Goal: Task Accomplishment & Management: Complete application form

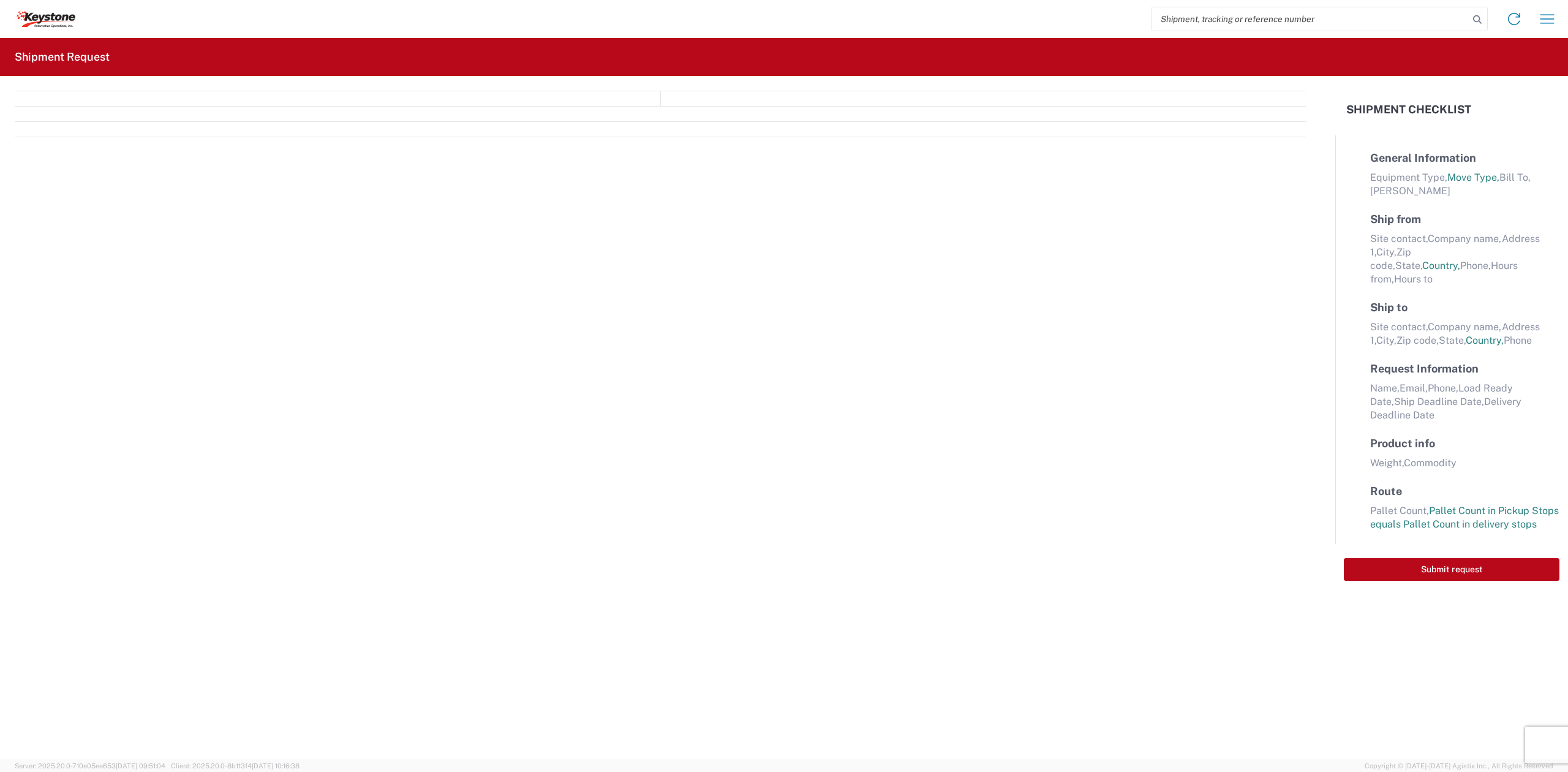
select select "FULL"
select select "LBS"
select select "IN"
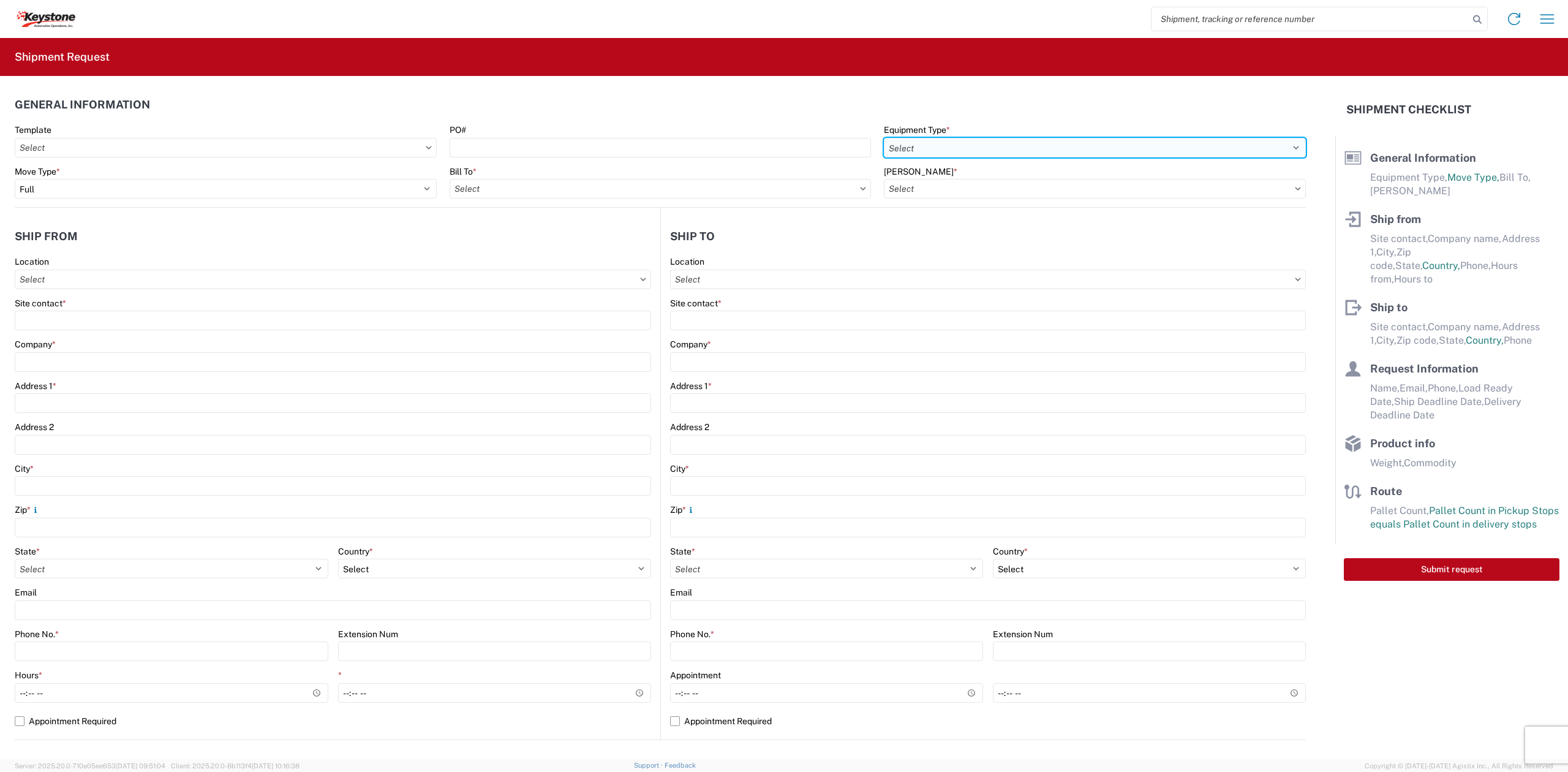
click at [970, 152] on select "Select 53’ Dry Van Flatbed Dropdeck (van) Lowboy (flatbed) Rail" at bounding box center [1094, 147] width 422 height 20
select select "STDV"
click at [884, 138] on select "Select 53’ Dry Van Flatbed Dropdeck (van) Lowboy (flatbed) Rail" at bounding box center [1094, 147] width 422 height 20
click at [560, 180] on input "text" at bounding box center [660, 189] width 422 height 20
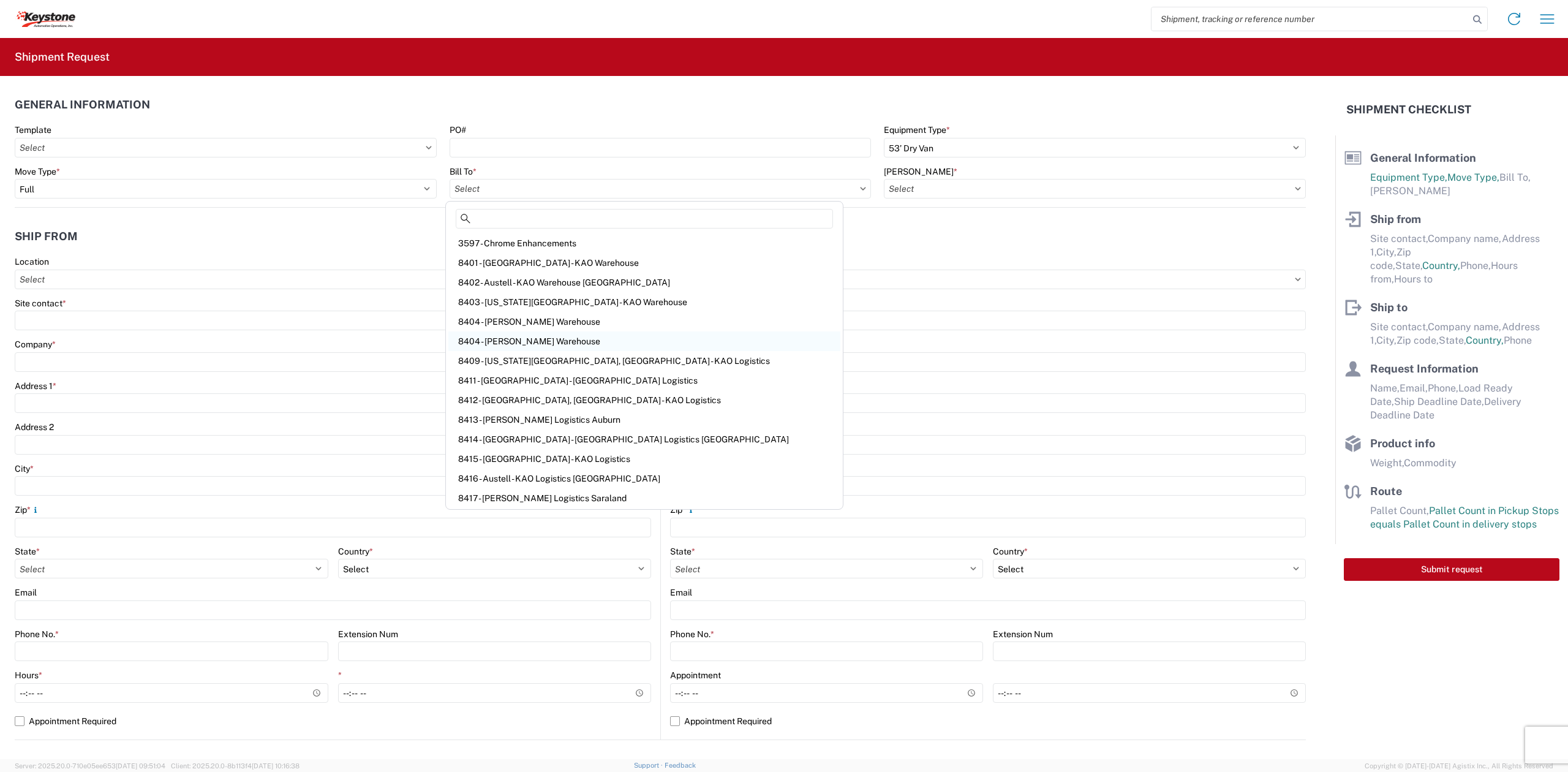
click at [526, 334] on div "8404 - [PERSON_NAME] Warehouse" at bounding box center [644, 342] width 392 height 20
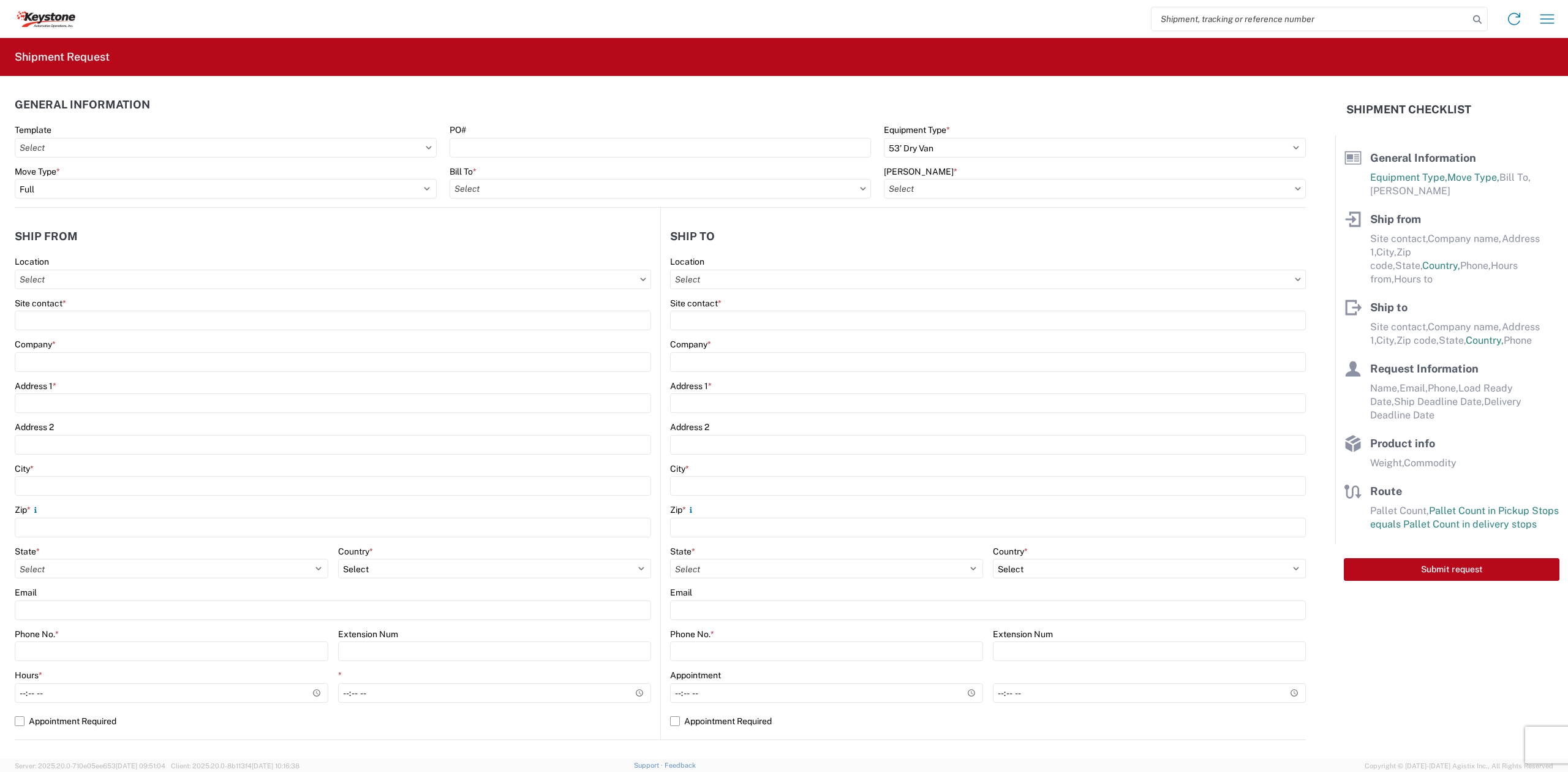
type input "8404 - [PERSON_NAME] Warehouse"
click at [1228, 190] on input "text" at bounding box center [1094, 189] width 422 height 20
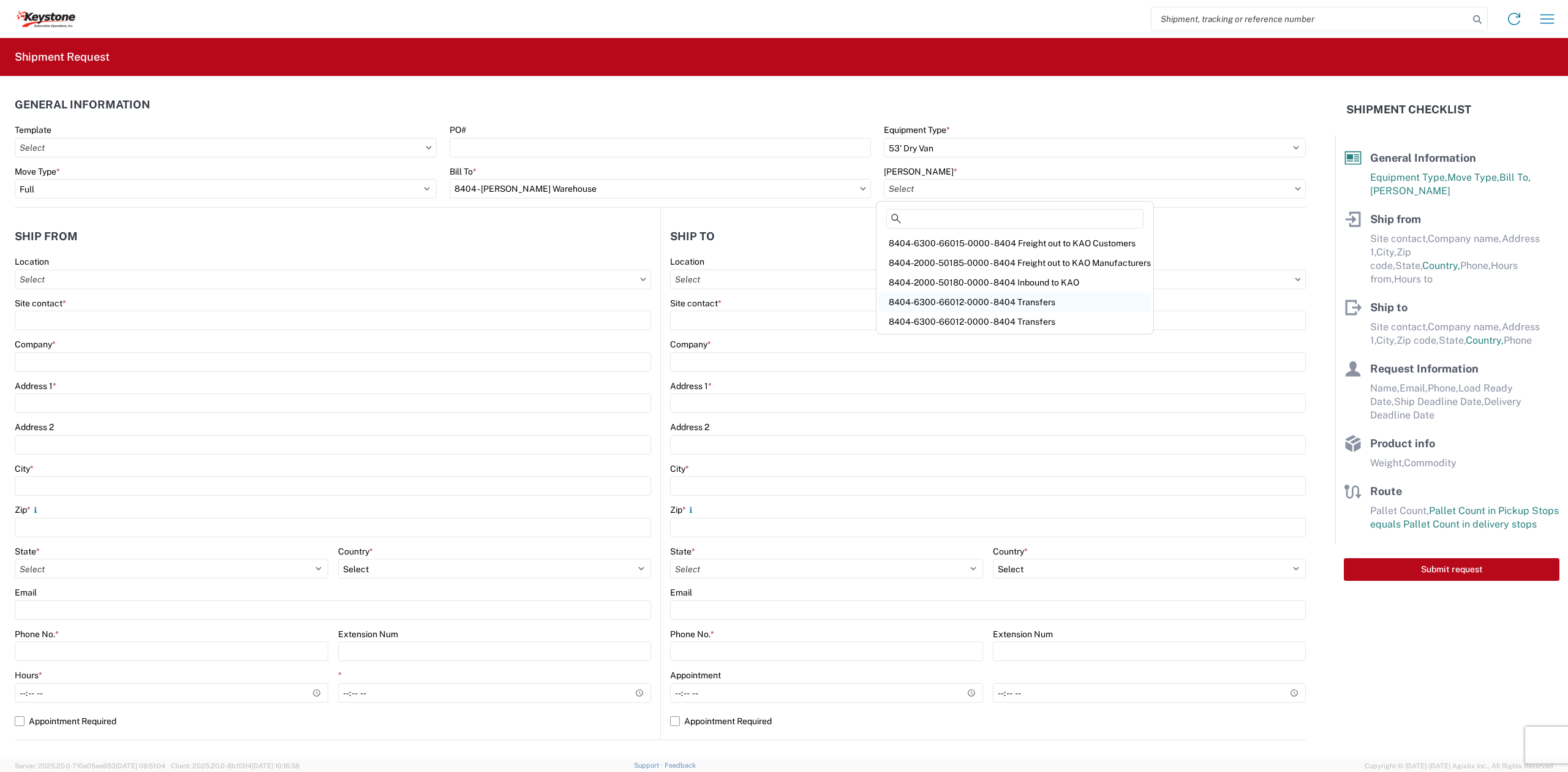
click at [978, 300] on div "8404-6300-66012-0000 - 8404 Transfers" at bounding box center [1015, 302] width 272 height 20
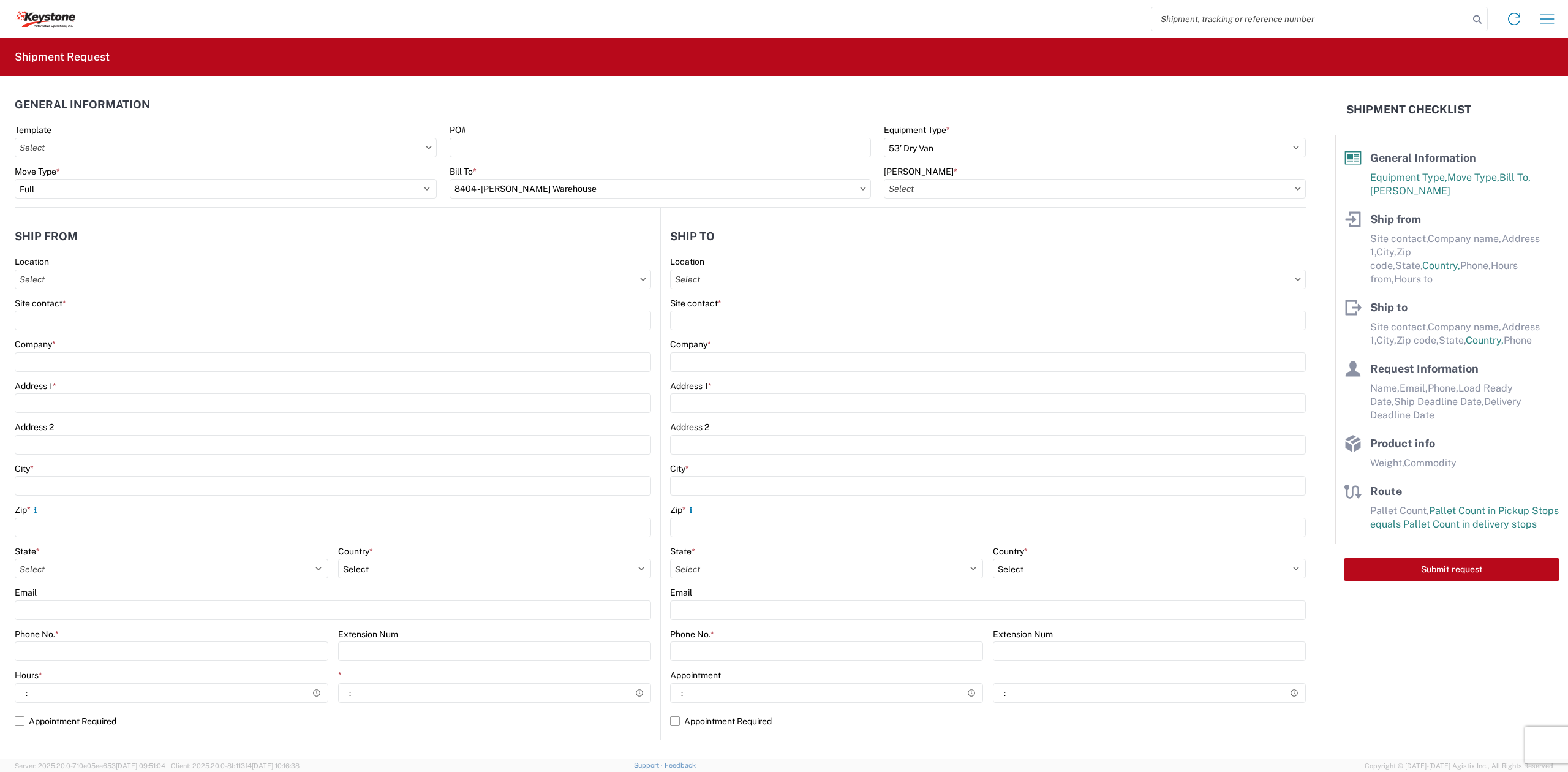
type input "8404-6300-66012-0000 - 8404 Transfers, 8404-6300-66012-0000 - 8404 Transfers"
click at [111, 288] on input "text" at bounding box center [332, 280] width 636 height 20
type input "8404"
click at [124, 361] on div "8404 - [PERSON_NAME] Warehouse" at bounding box center [125, 353] width 215 height 20
type input "8404 - [PERSON_NAME] Warehouse"
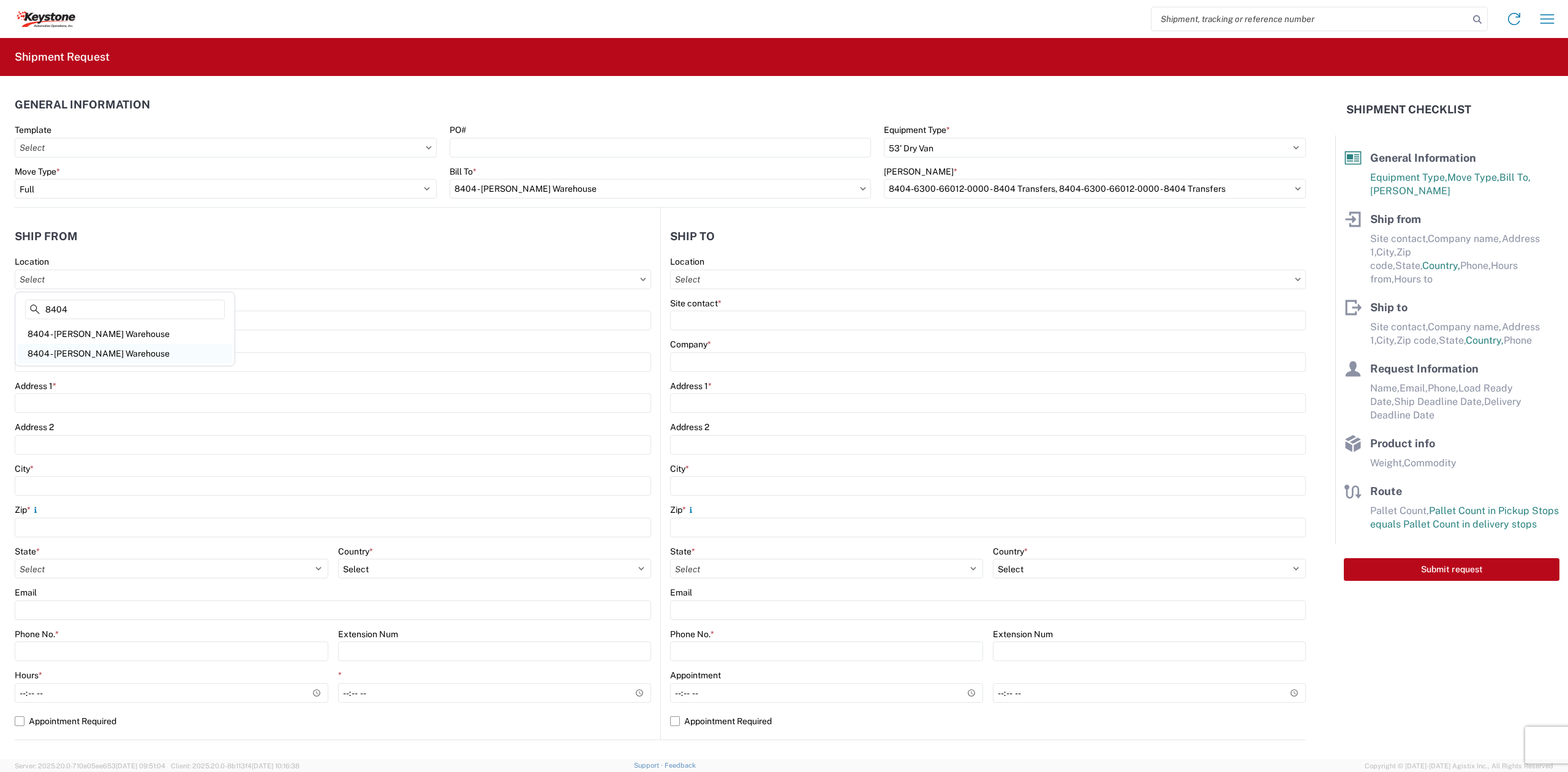
type input "KAO"
type input "[STREET_ADDRESS]"
type input "Suite 100"
type input "[PERSON_NAME]"
type input "75038"
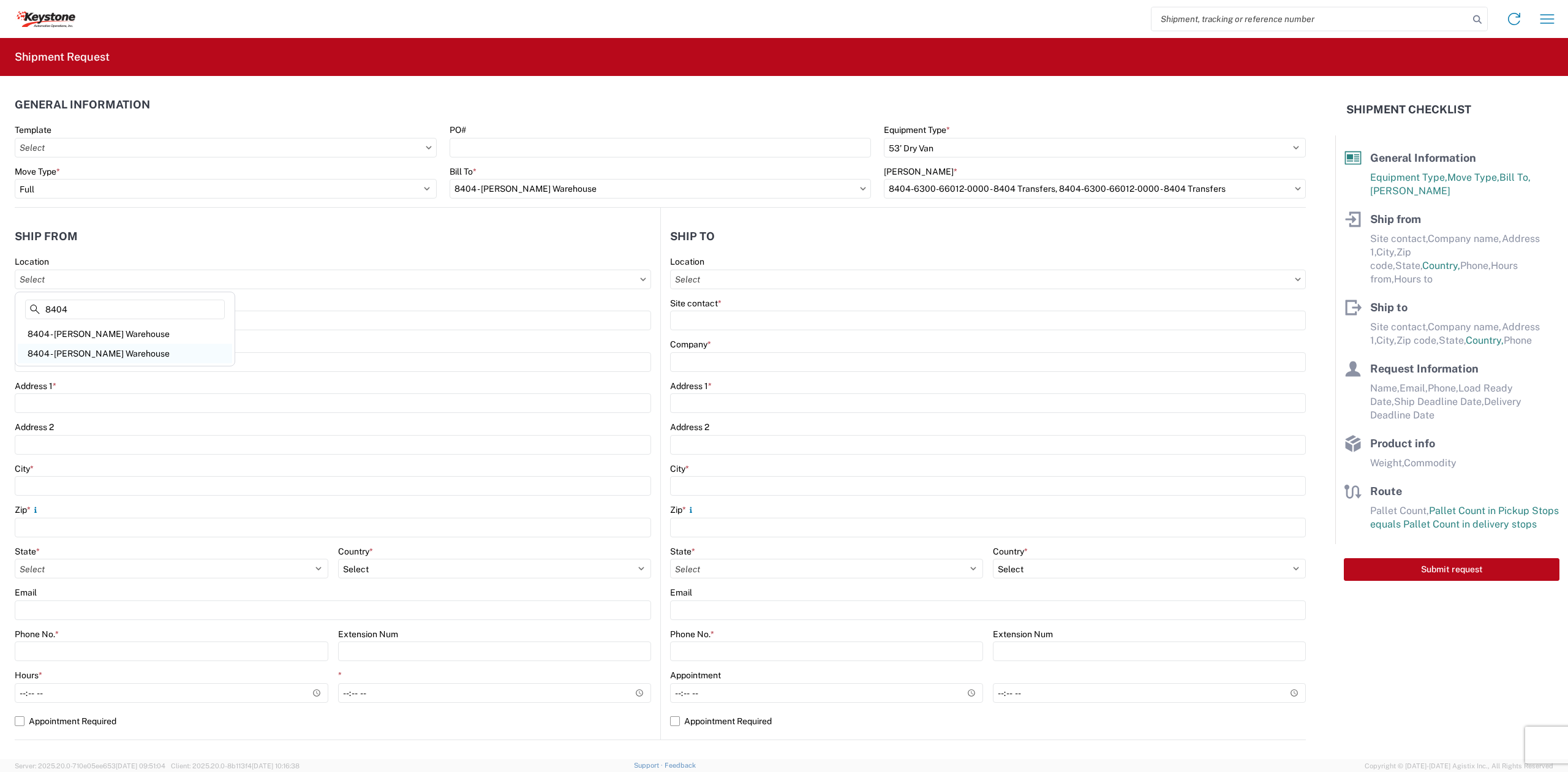
select select "[GEOGRAPHIC_DATA]"
select select "US"
type input "[PHONE_NUMBER]"
type input "08:00"
type input "14:00"
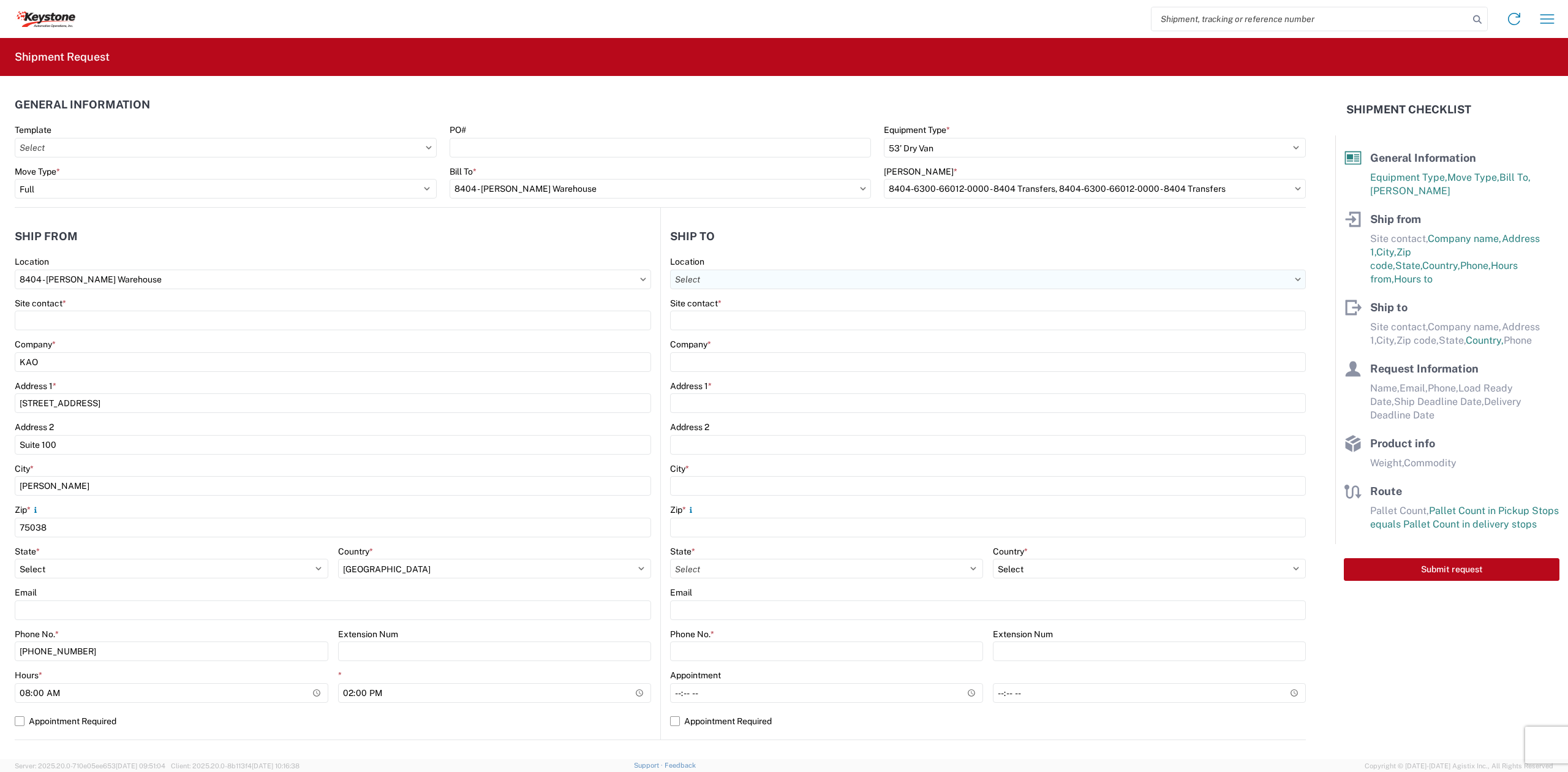
click at [770, 286] on input "text" at bounding box center [988, 280] width 636 height 20
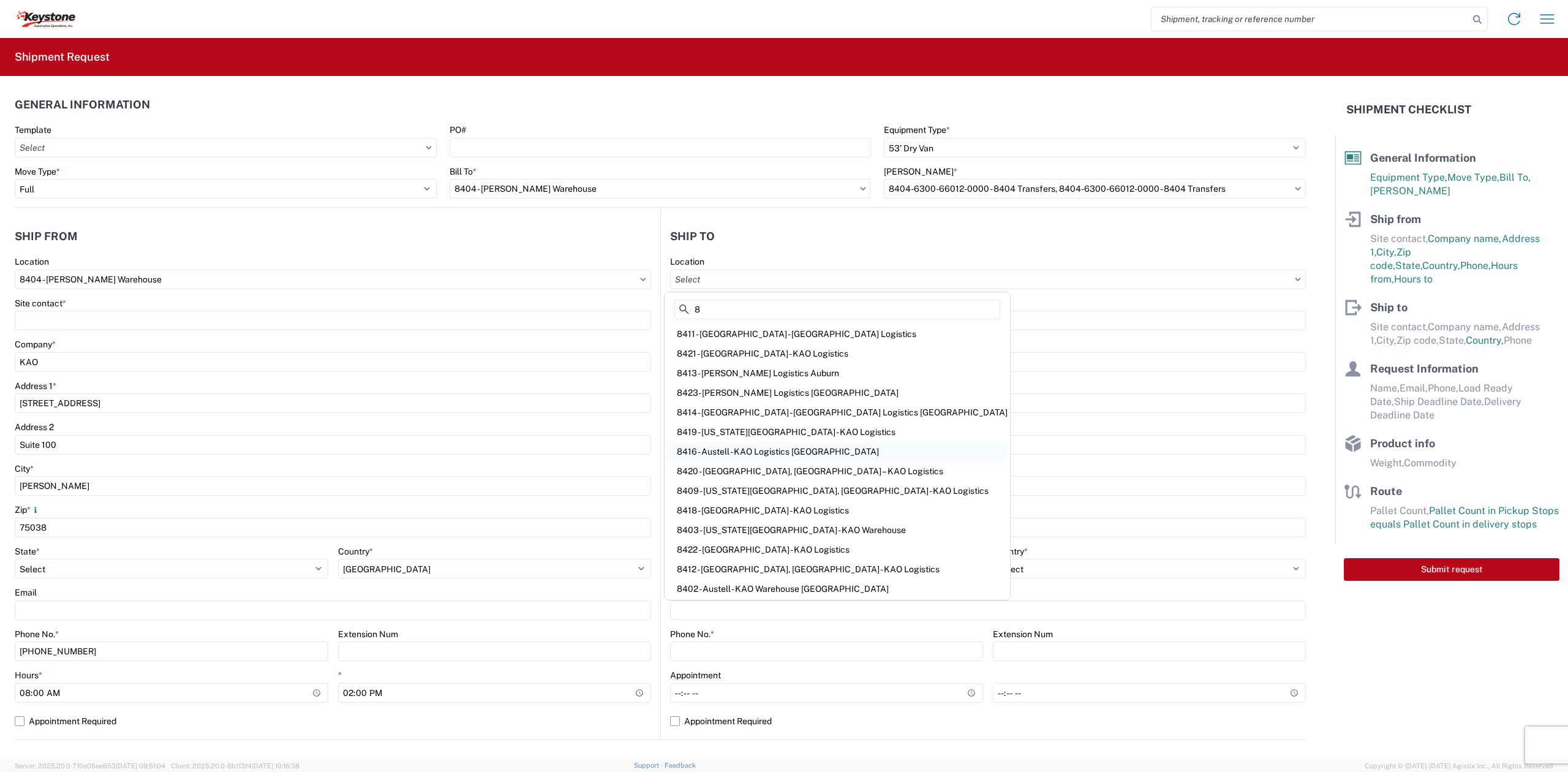
type input "8"
click at [740, 444] on div "8416 - Austell - KAO Logistics [GEOGRAPHIC_DATA]" at bounding box center [837, 451] width 340 height 20
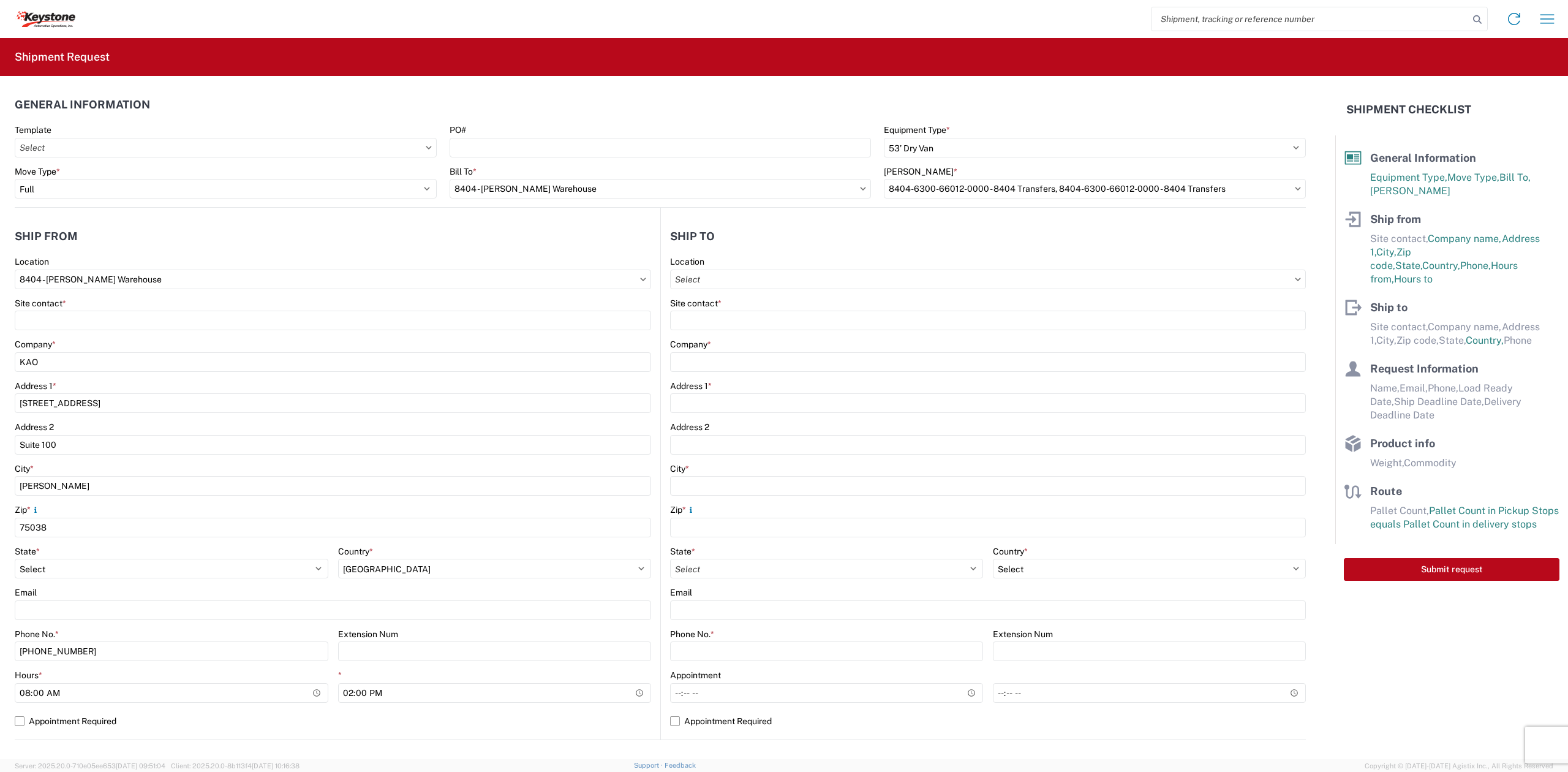
type input "8416 - Austell - KAO Logistics [GEOGRAPHIC_DATA]"
type input "KAO"
type input "[STREET_ADDRESS][PERSON_NAME]"
type input "Austell"
type input "30168"
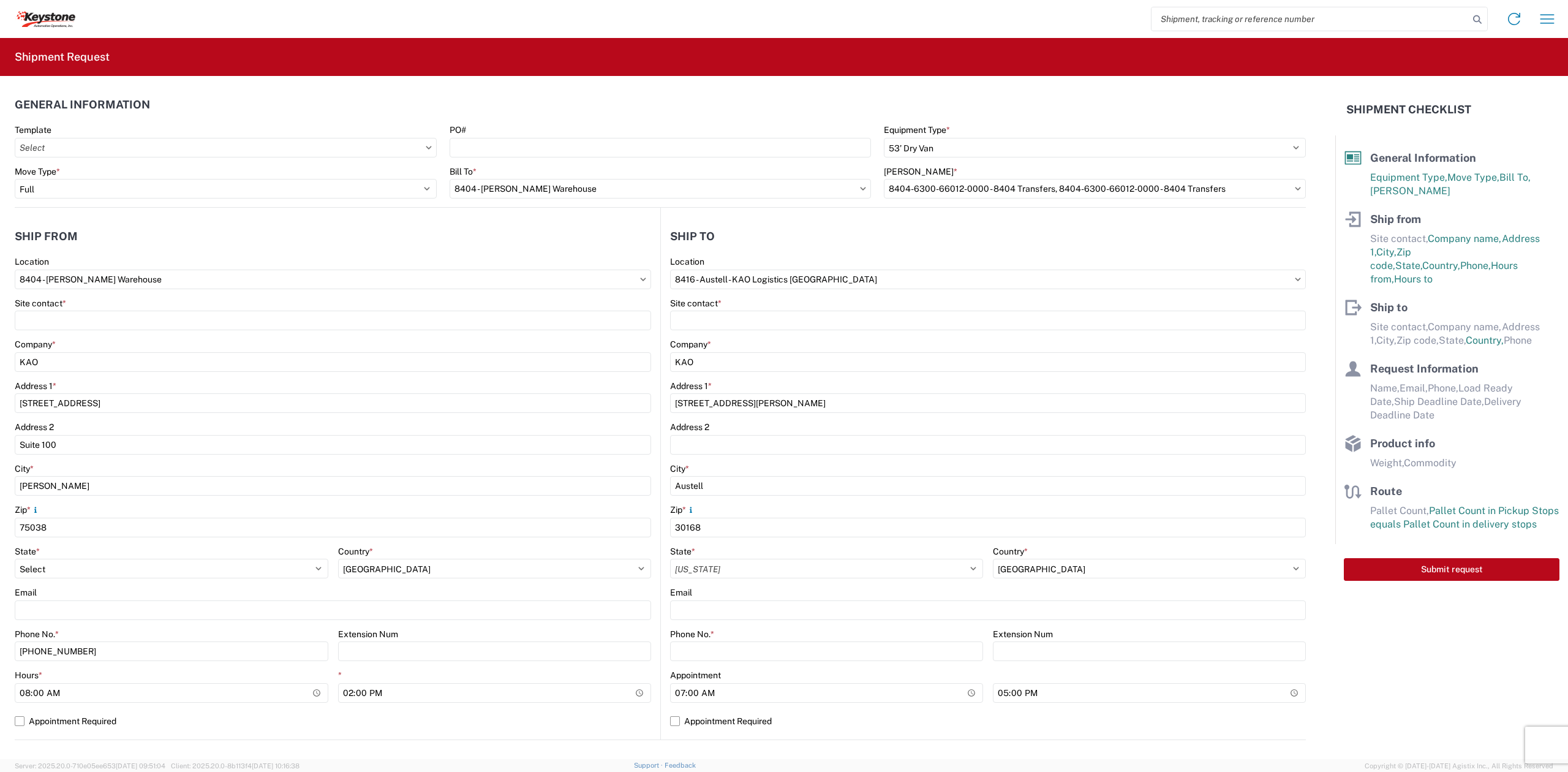
select select "US"
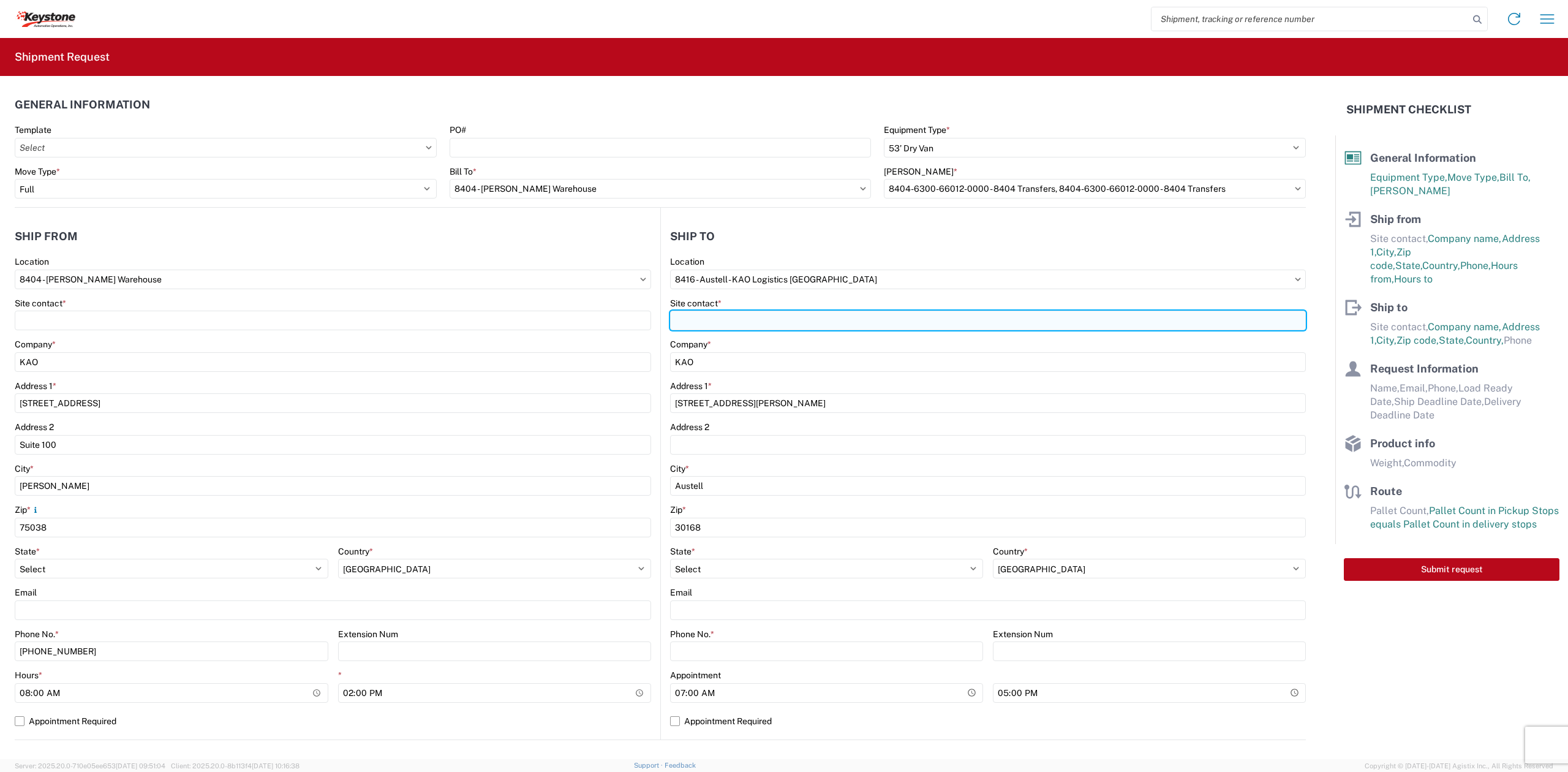
click at [705, 324] on input "Site contact *" at bounding box center [988, 321] width 636 height 20
type input "[PERSON_NAME]"
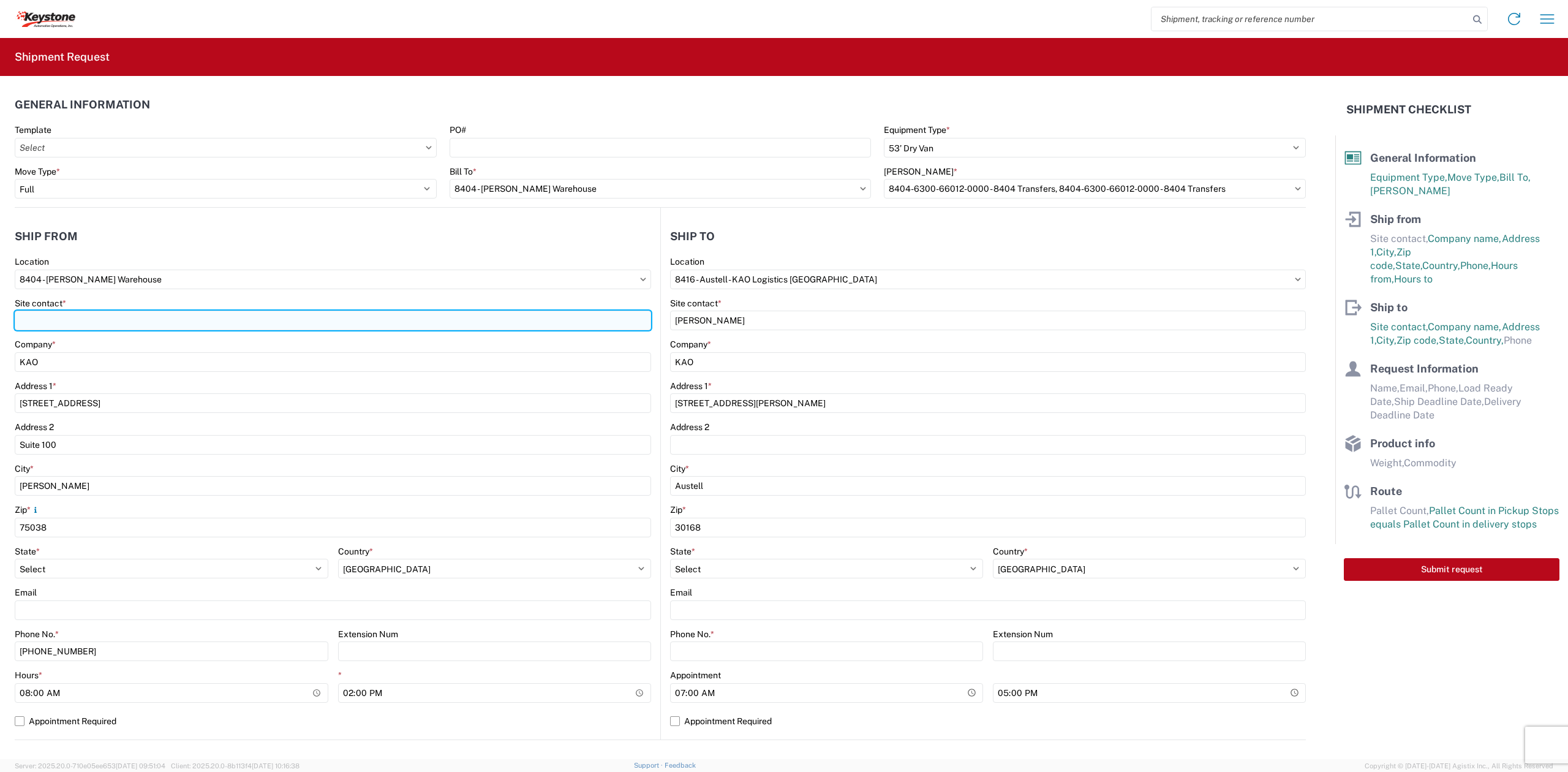
click at [278, 329] on input "Site contact *" at bounding box center [332, 321] width 636 height 20
type input "[PERSON_NAME]"
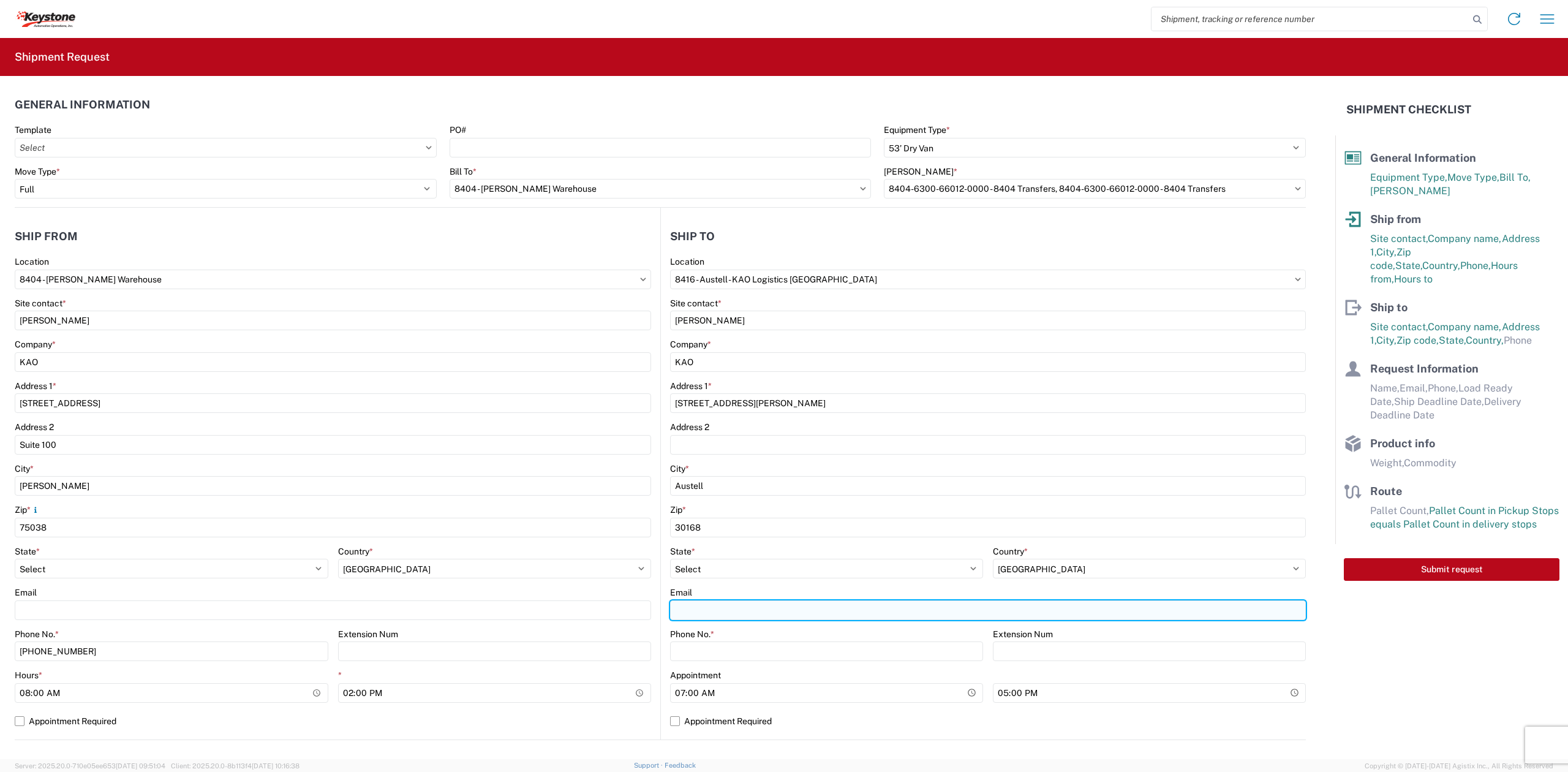
click at [747, 604] on input "Email" at bounding box center [988, 610] width 636 height 20
type input "k"
type input "j"
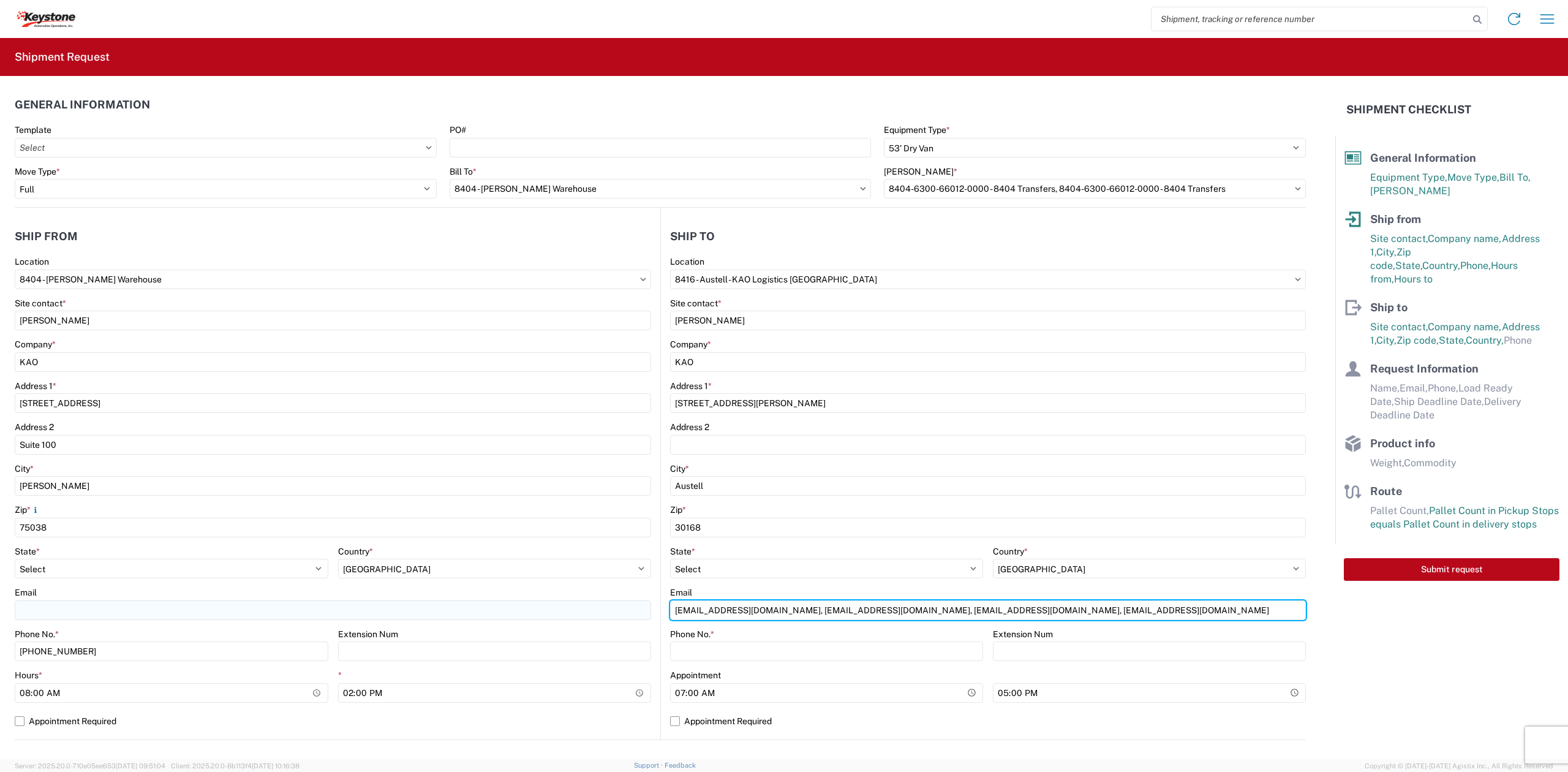
drag, startPoint x: 780, startPoint y: 611, endPoint x: 526, endPoint y: 615, distance: 254.0
click at [539, 615] on div "Ship from 8404 Location 8404 - [PERSON_NAME][GEOGRAPHIC_DATA] Site contact * [P…" at bounding box center [660, 474] width 1291 height 532
type input "[EMAIL_ADDRESS][DOMAIN_NAME], [EMAIL_ADDRESS][DOMAIN_NAME], [EMAIL_ADDRESS][DOM…"
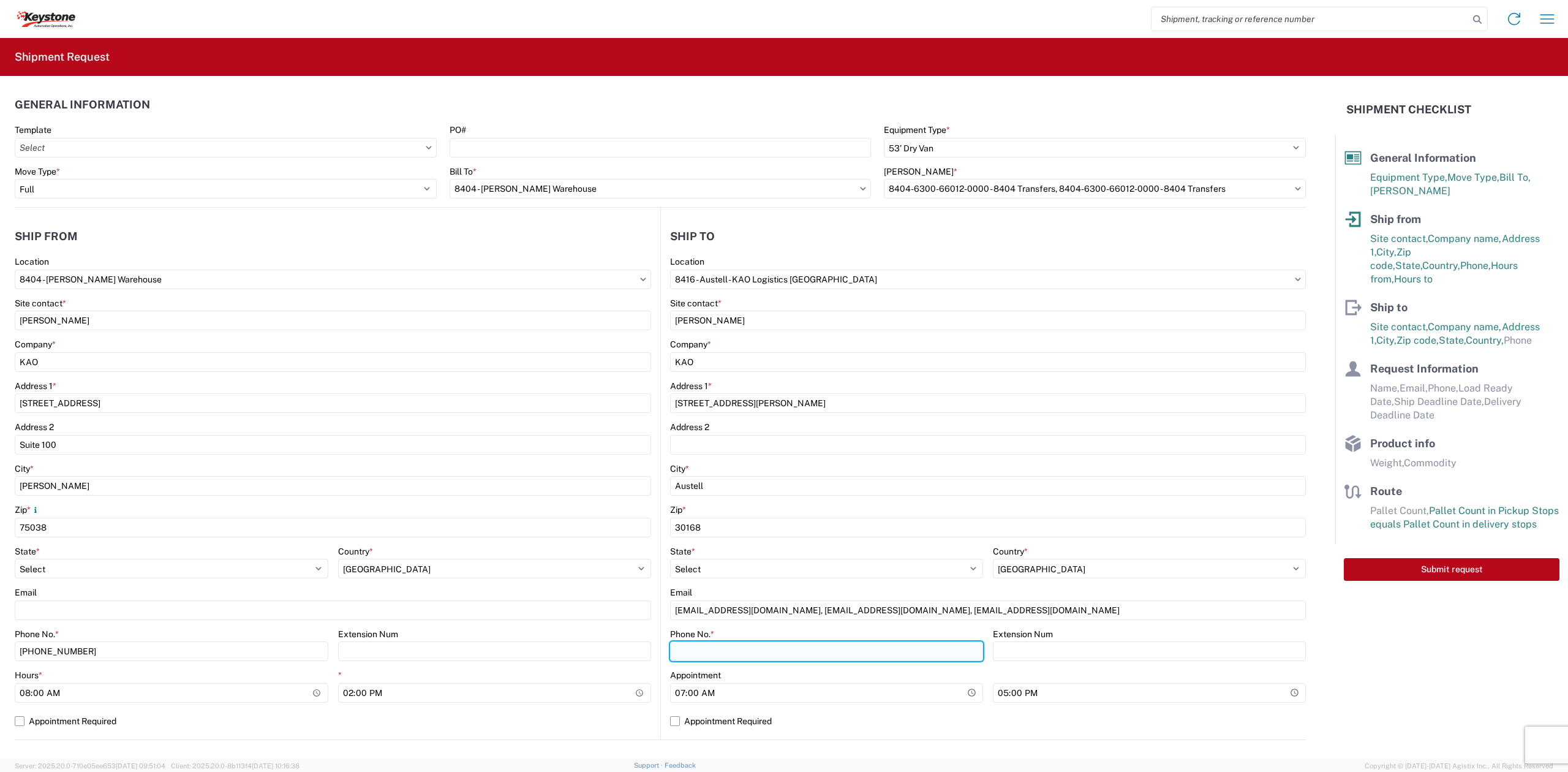
click at [685, 650] on input "Phone No. *" at bounding box center [826, 651] width 313 height 20
click at [761, 660] on input "Phone No. *" at bounding box center [826, 651] width 313 height 20
type input "7"
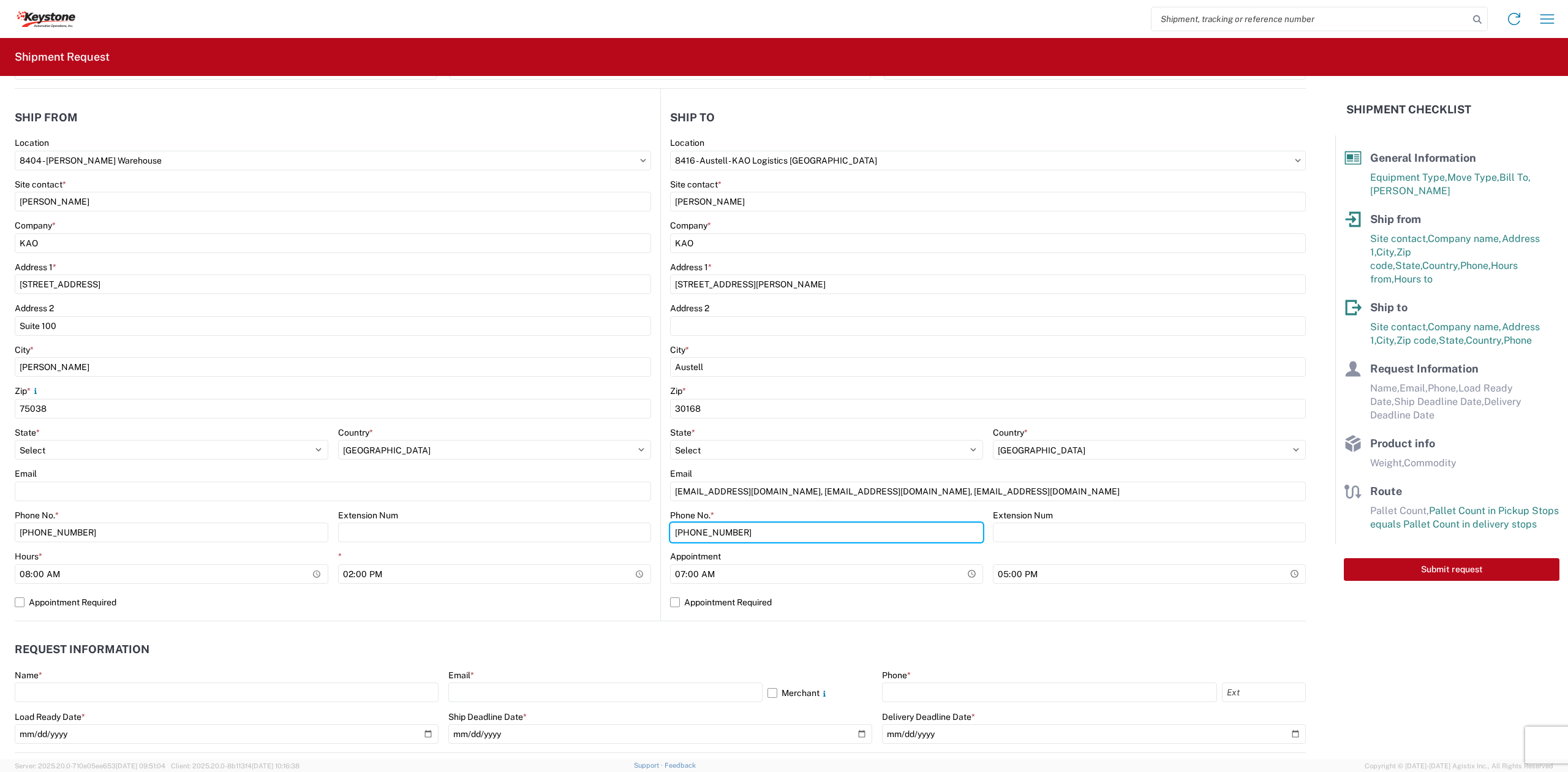
scroll to position [245, 0]
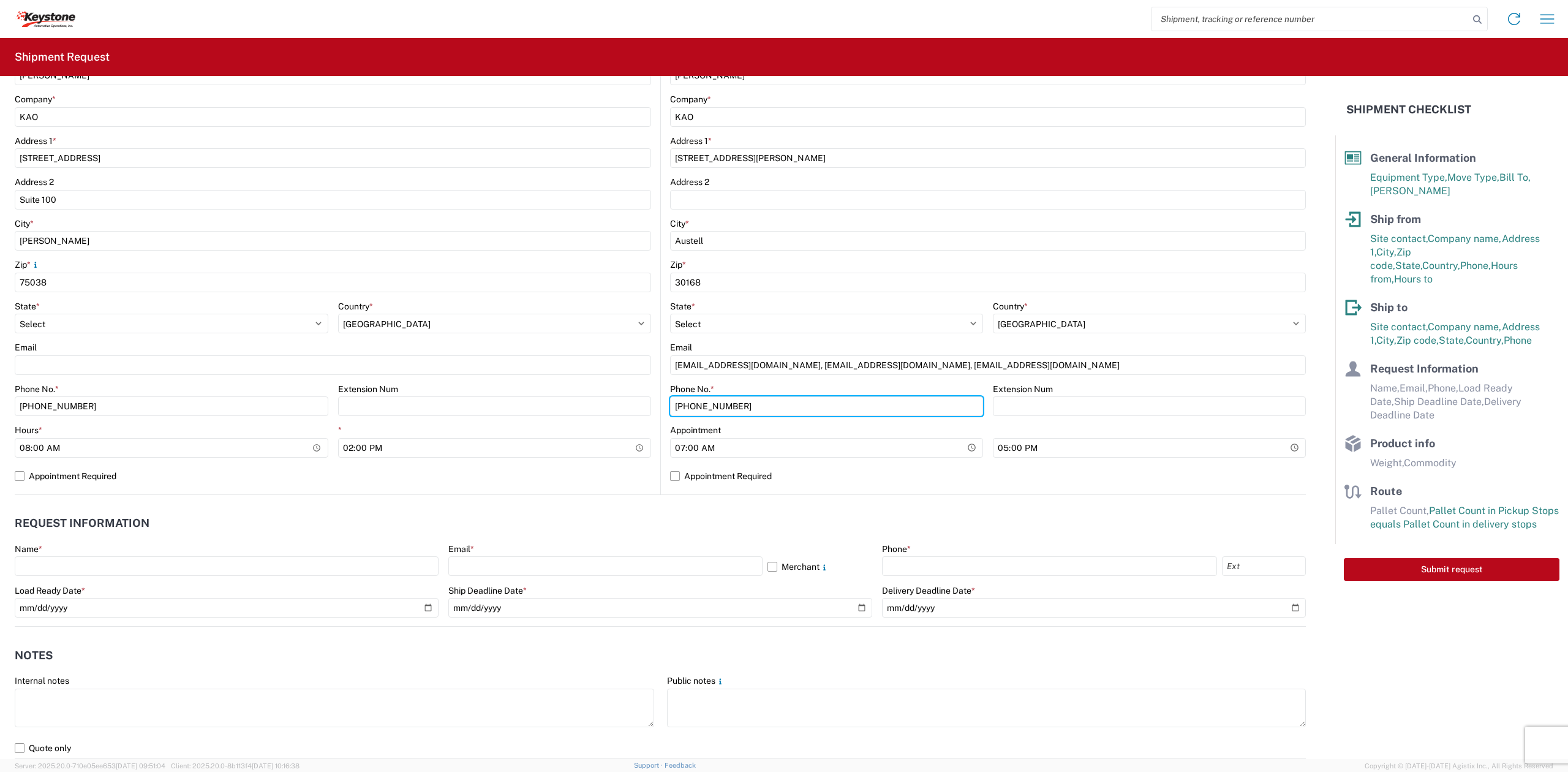
type input "[PHONE_NUMBER]"
drag, startPoint x: 682, startPoint y: 525, endPoint x: 680, endPoint y: 502, distance: 23.1
click at [682, 525] on header "Request Information" at bounding box center [660, 523] width 1291 height 28
click at [670, 478] on label "Appointment Required" at bounding box center [988, 476] width 636 height 20
click at [0, 0] on input "Appointment Required" at bounding box center [0, 0] width 0 height 0
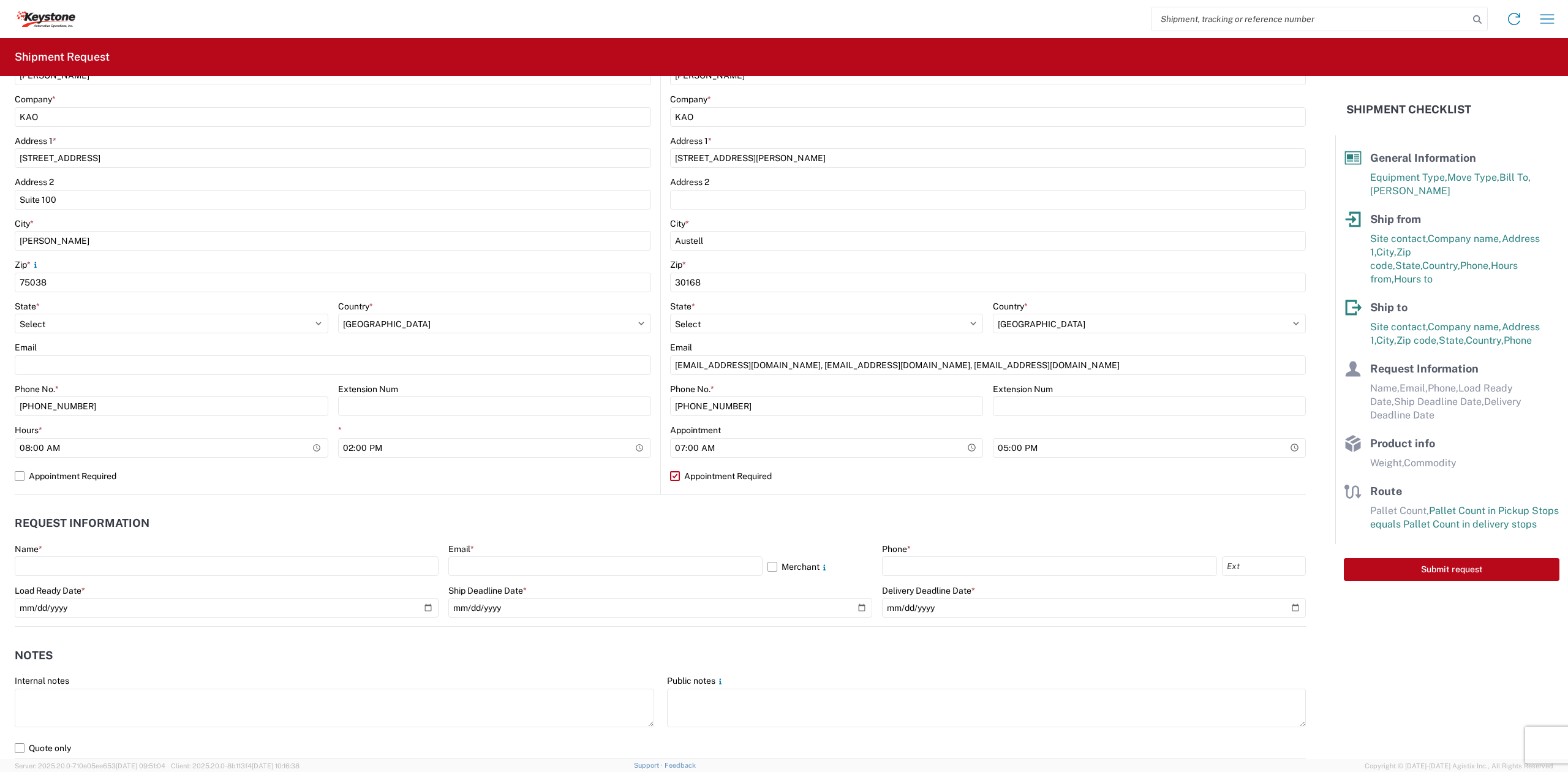
select select "US"
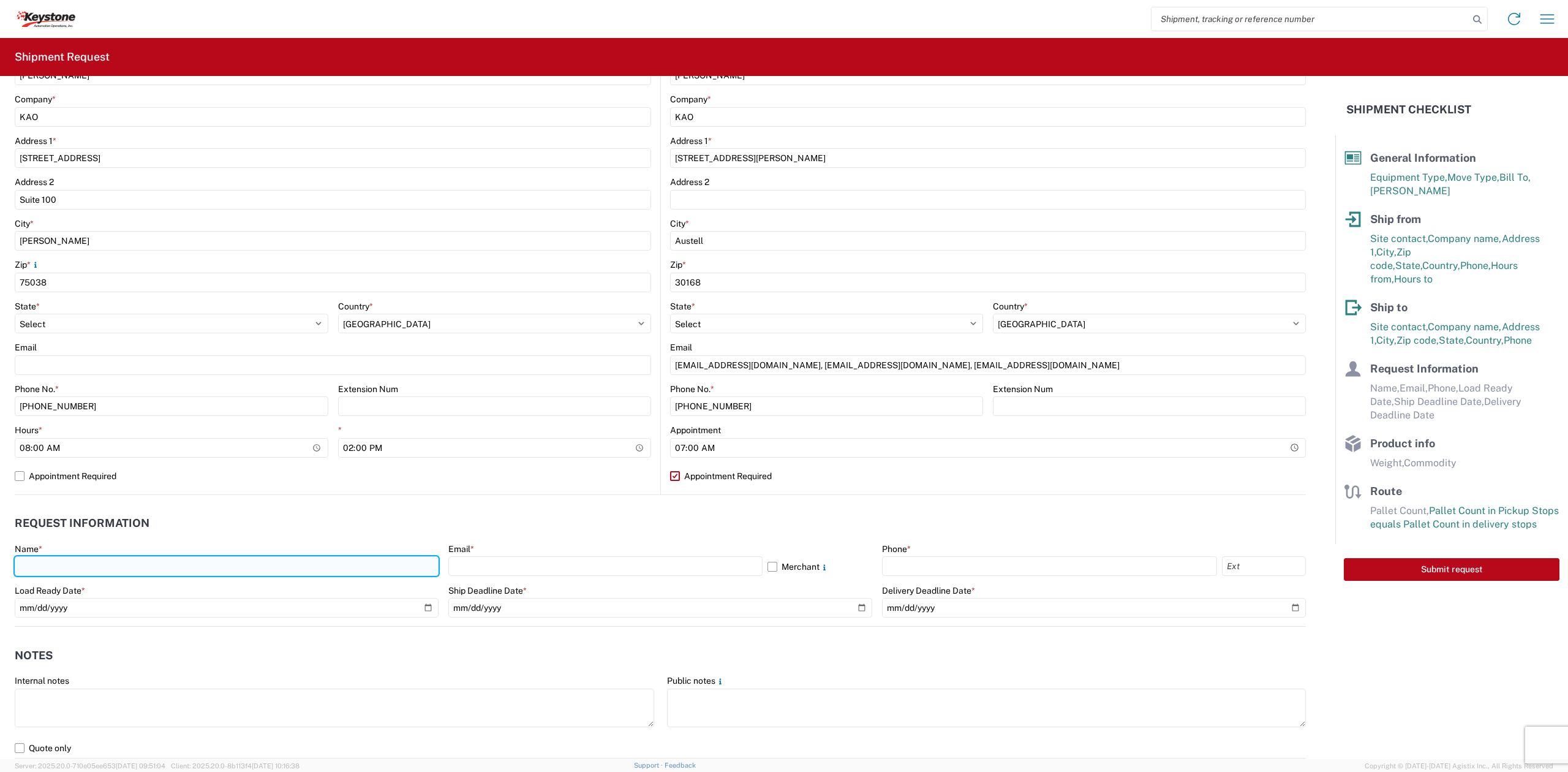
click at [209, 569] on input "text" at bounding box center [226, 566] width 424 height 20
type input "[GEOGRAPHIC_DATA] [DATE]"
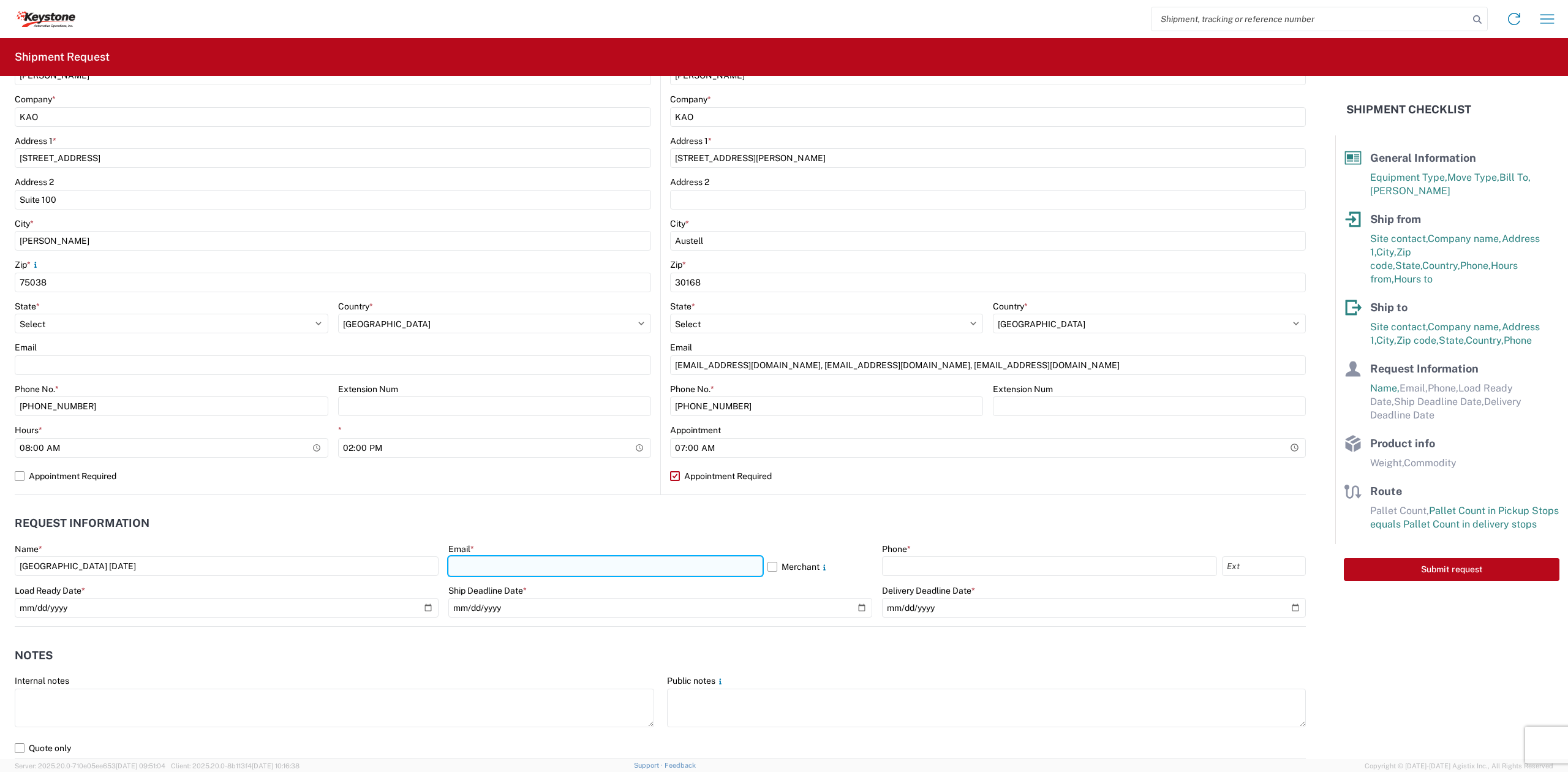
click at [748, 561] on input "text" at bounding box center [605, 566] width 314 height 20
type input "[EMAIL_ADDRESS][DOMAIN_NAME], [EMAIL_ADDRESS][DOMAIN_NAME], [EMAIL_ADDRESS][DOM…"
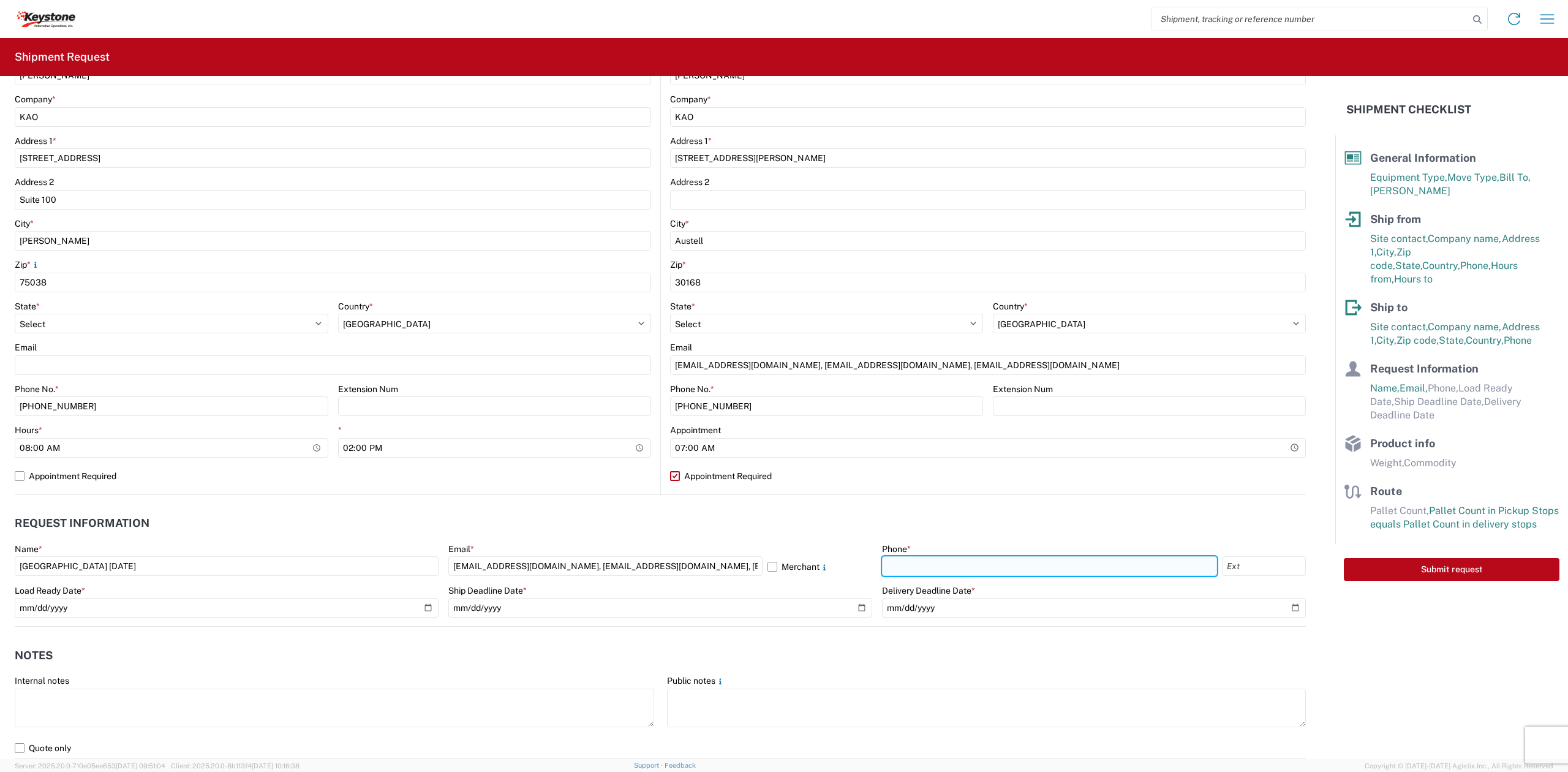
click at [936, 563] on input "text" at bounding box center [1049, 566] width 335 height 20
type input "[PHONE_NUMBER]"
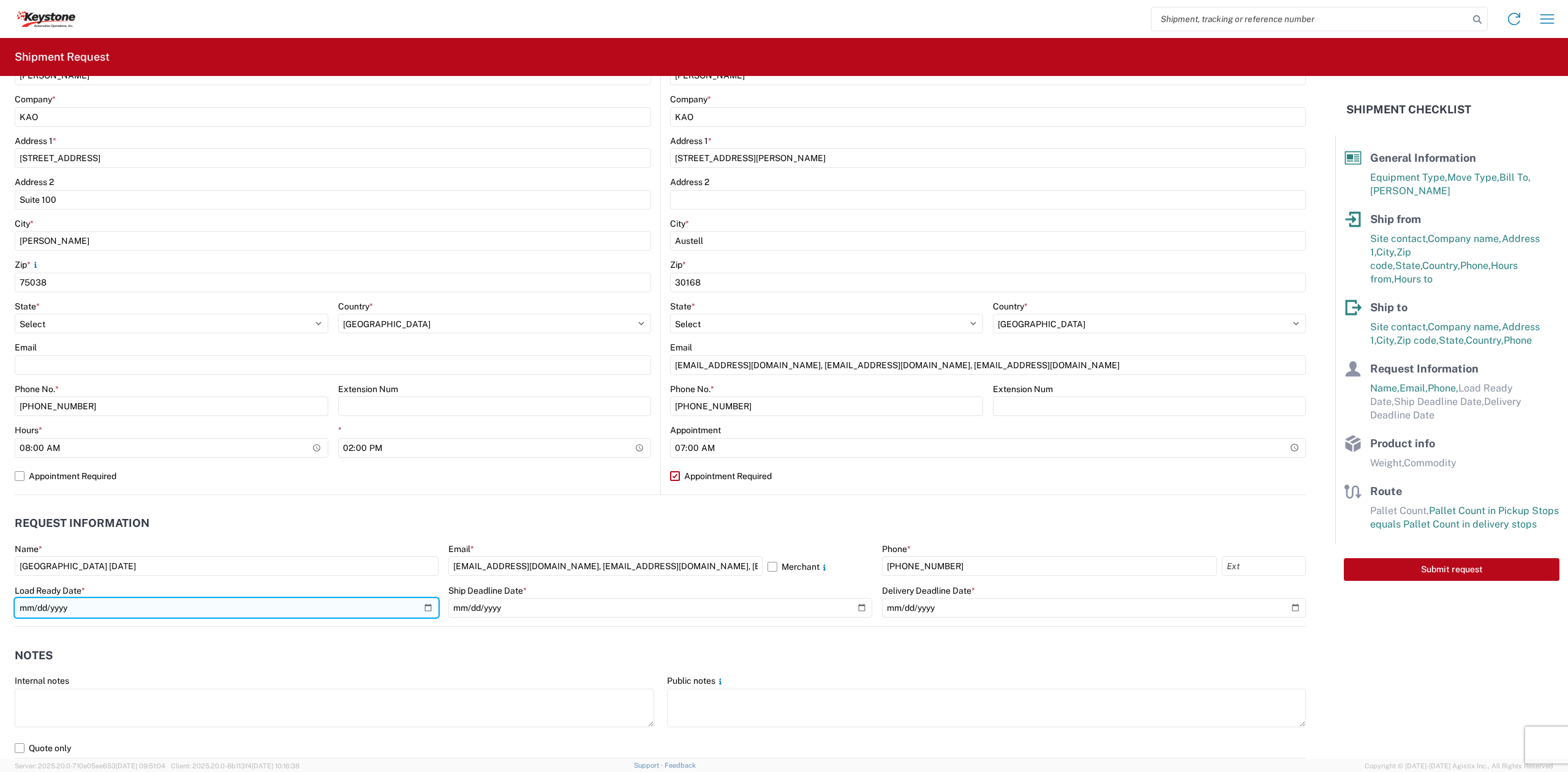
click at [321, 609] on input "date" at bounding box center [226, 607] width 424 height 20
click at [426, 614] on input "date" at bounding box center [226, 607] width 424 height 20
click at [426, 613] on input "date" at bounding box center [226, 607] width 424 height 20
type input "[DATE]"
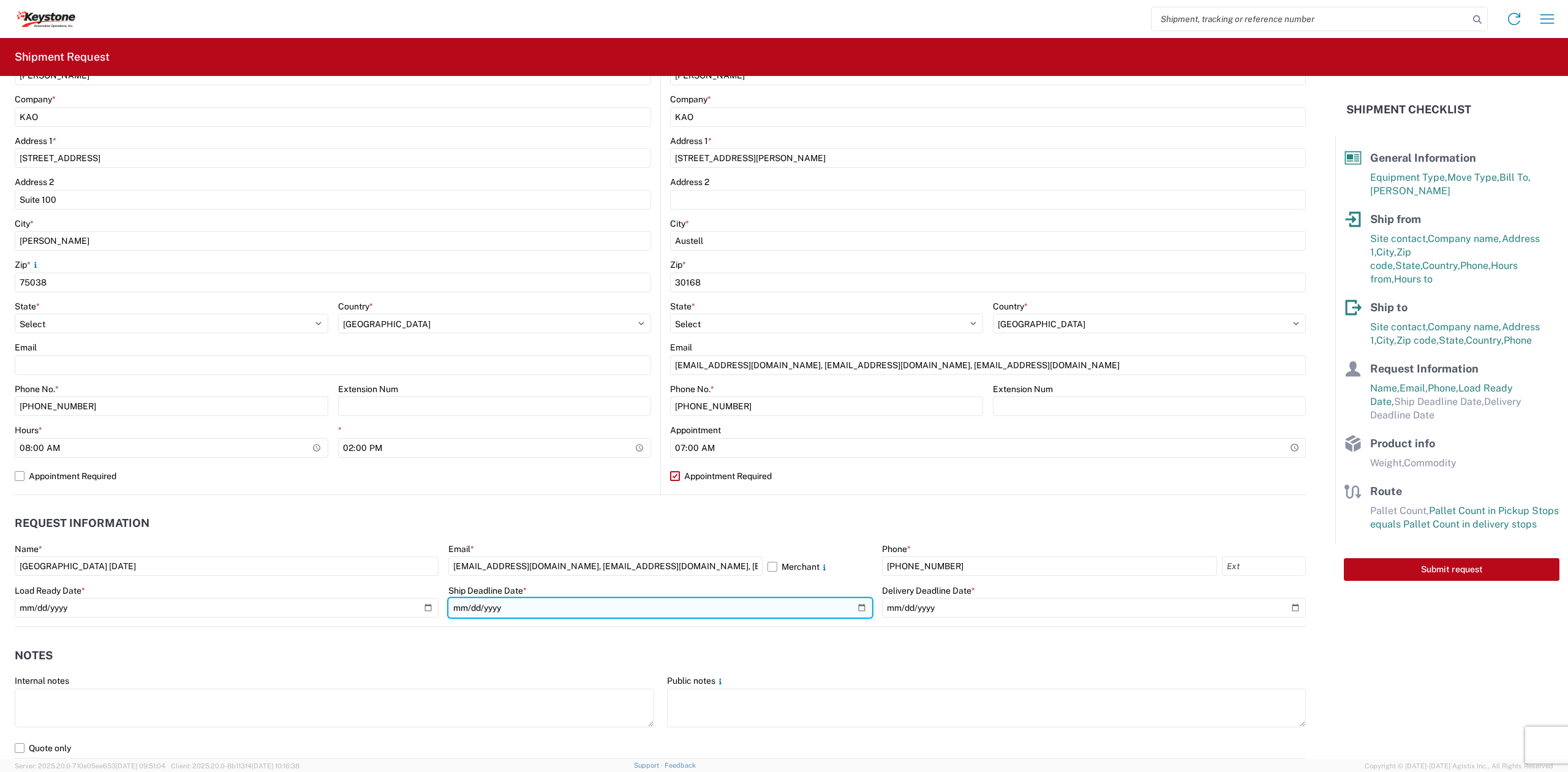
click at [853, 605] on input "date" at bounding box center [660, 607] width 424 height 20
type input "[DATE]"
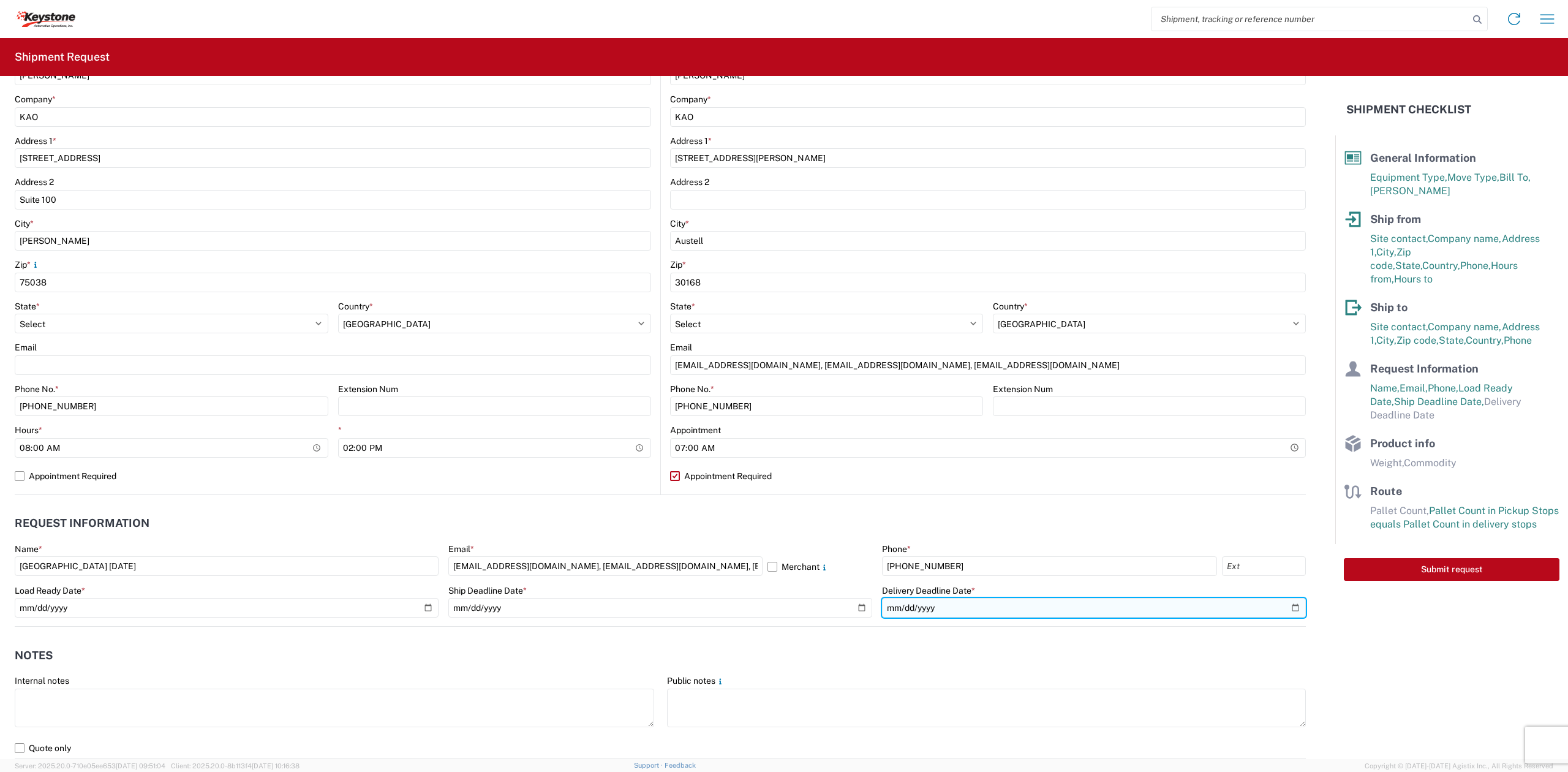
click at [1279, 605] on input "date" at bounding box center [1094, 607] width 424 height 20
type input "[DATE]"
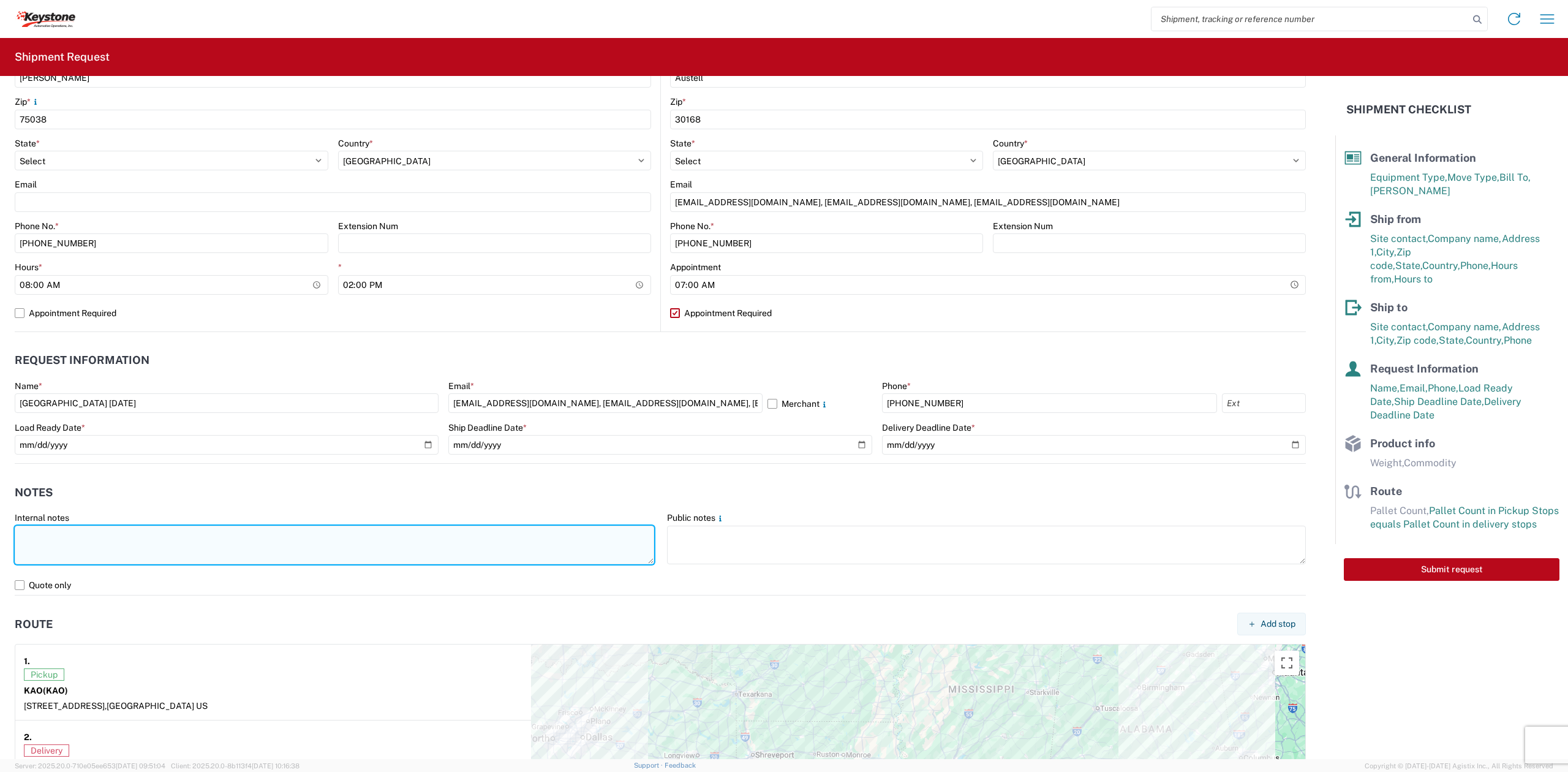
click at [286, 542] on textarea at bounding box center [334, 545] width 640 height 39
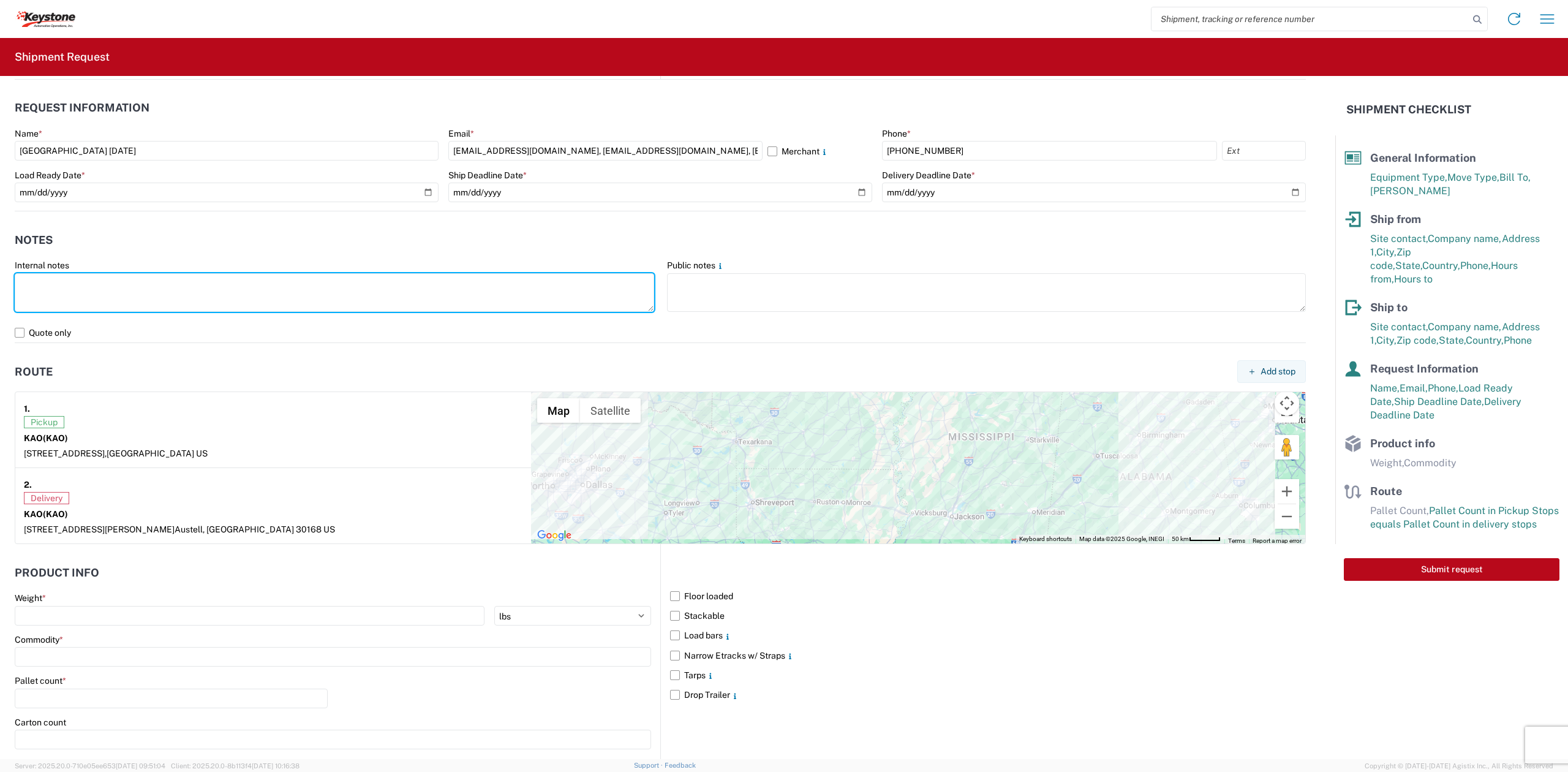
scroll to position [790, 0]
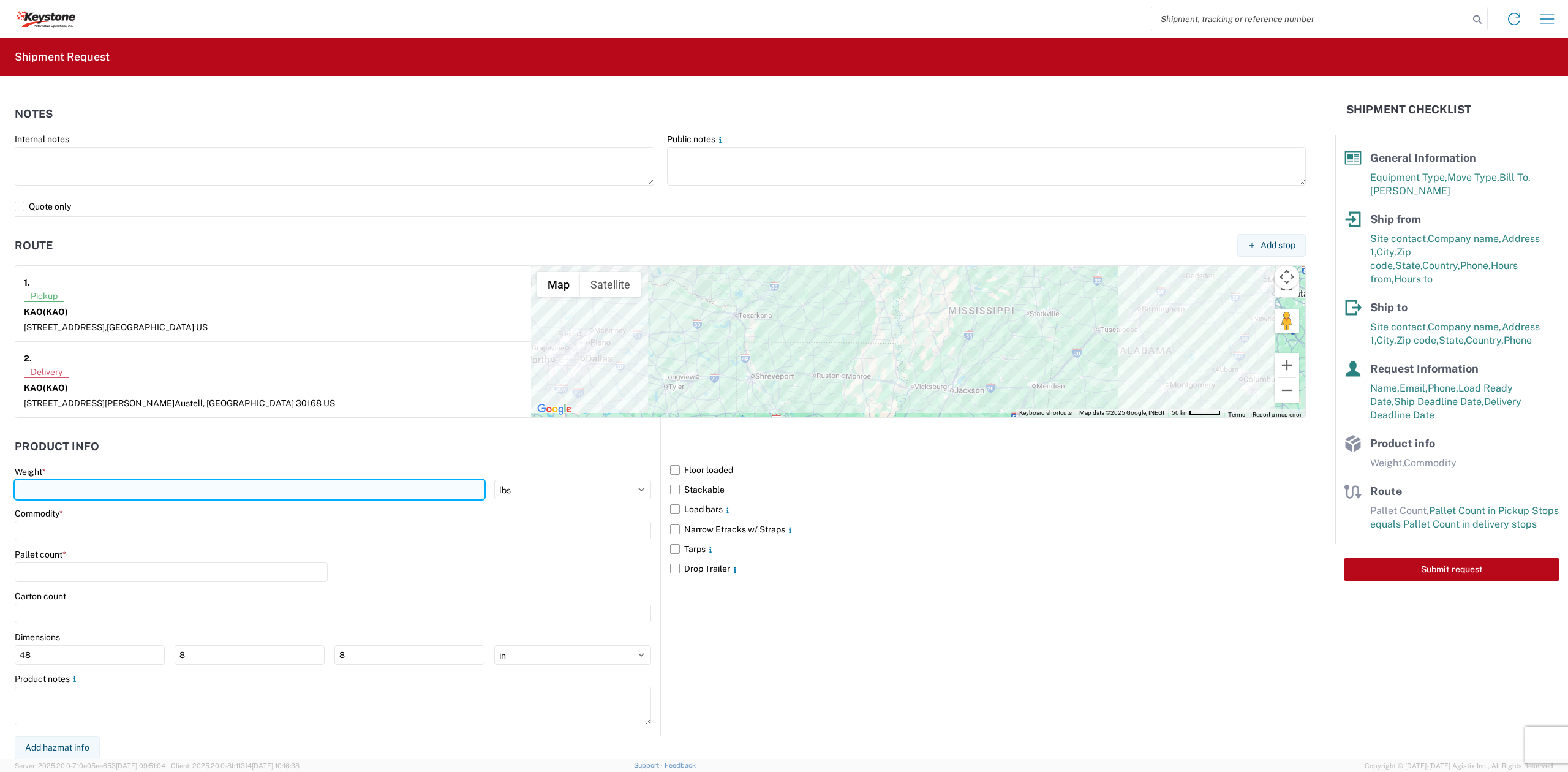
click at [378, 483] on input "number" at bounding box center [249, 490] width 470 height 20
type input "35000"
click at [409, 455] on header "Product Info" at bounding box center [337, 446] width 645 height 28
click at [157, 530] on input at bounding box center [332, 530] width 636 height 20
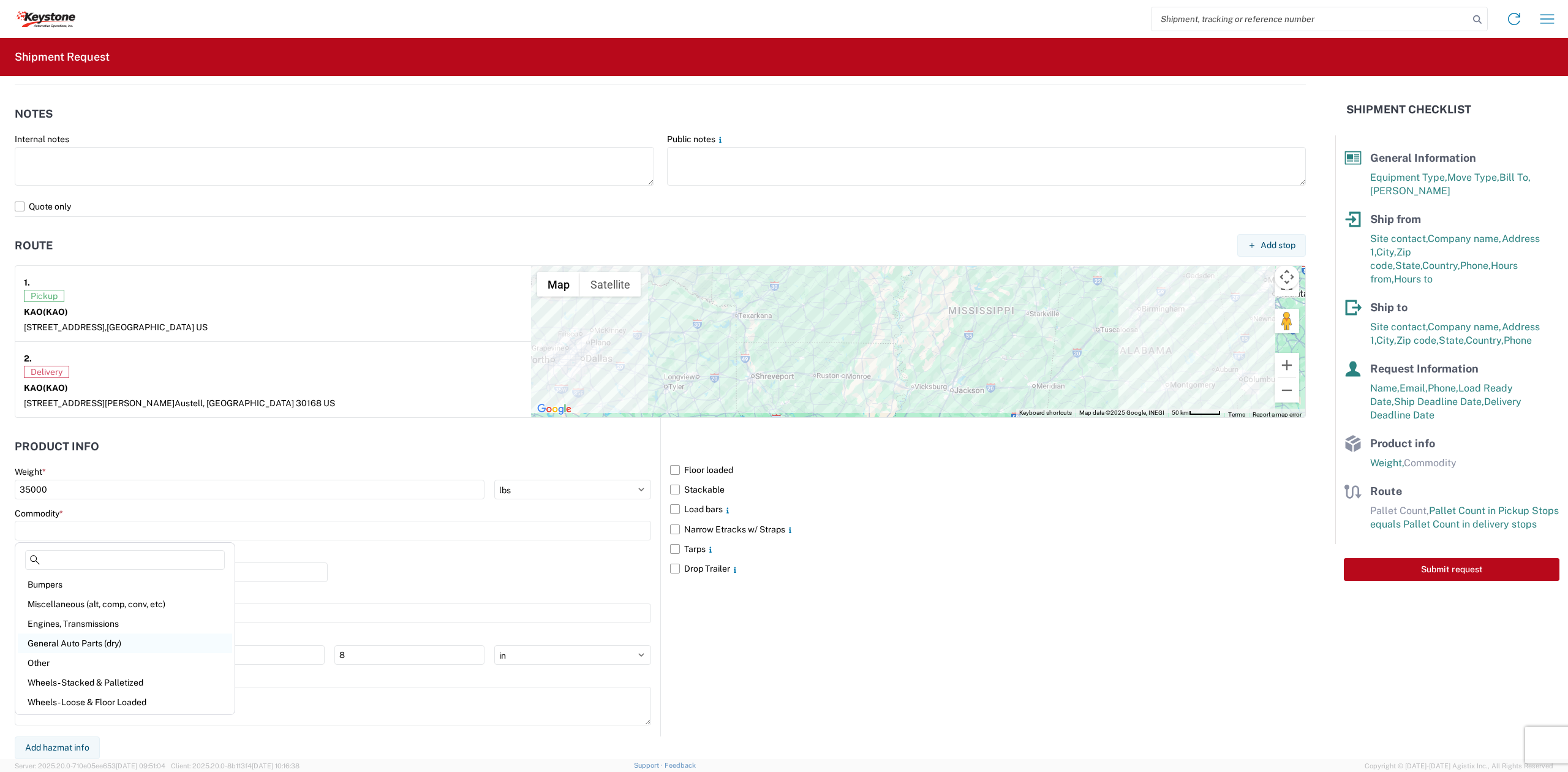
click at [93, 640] on div "General Auto Parts (dry)" at bounding box center [125, 643] width 215 height 20
type input "General Auto Parts (dry)"
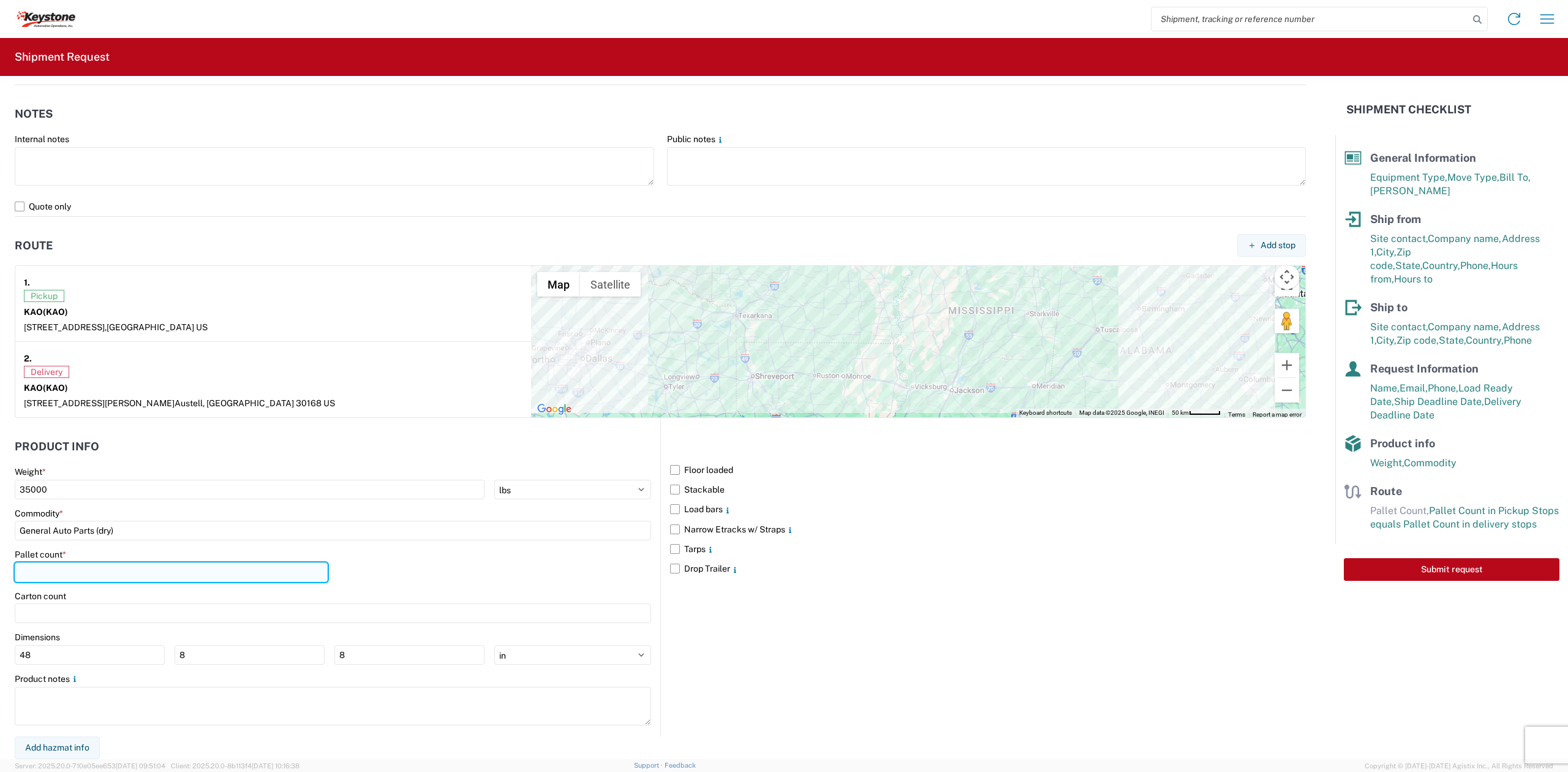
click at [116, 577] on input "number" at bounding box center [171, 572] width 313 height 20
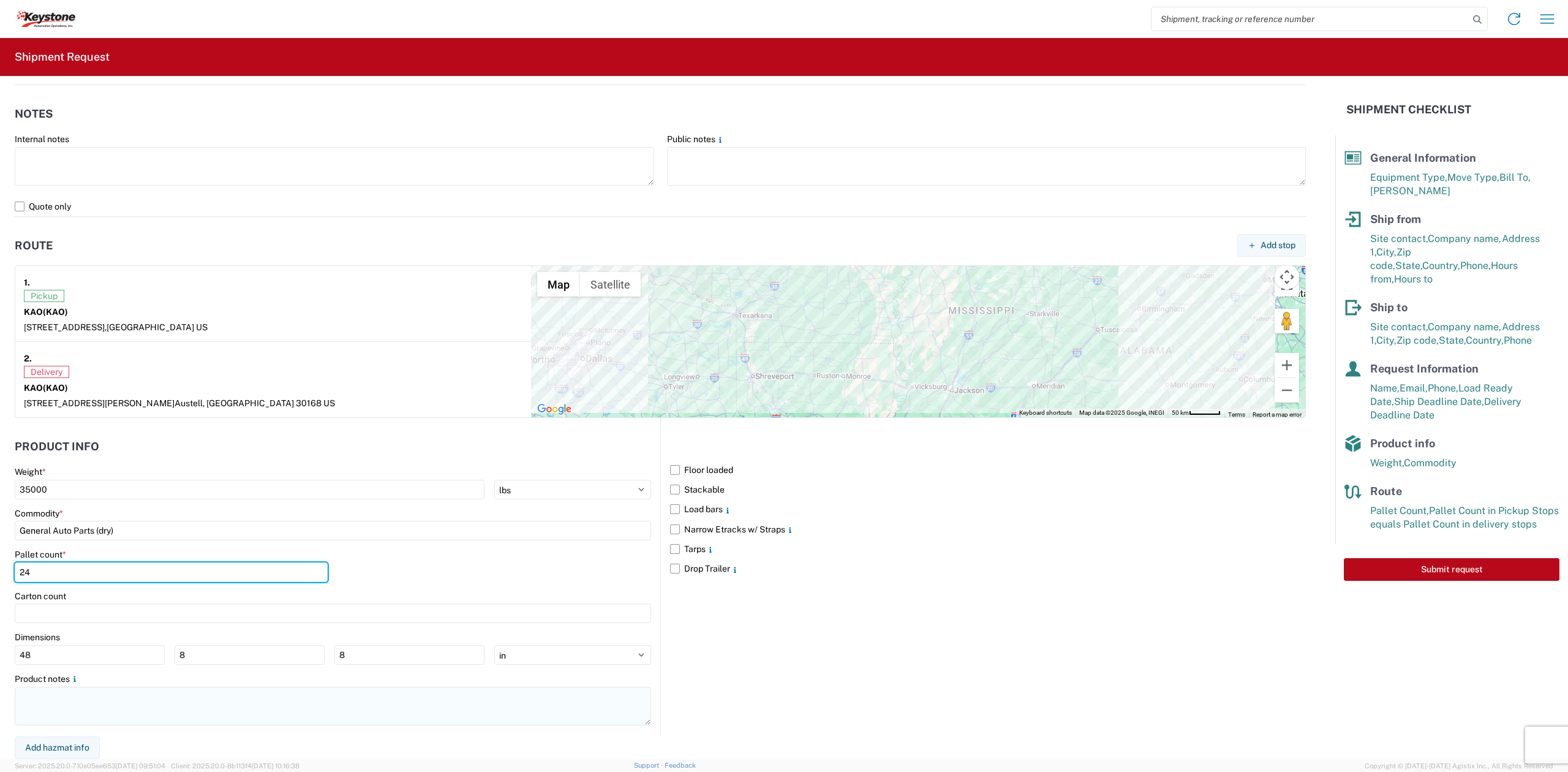
type input "24"
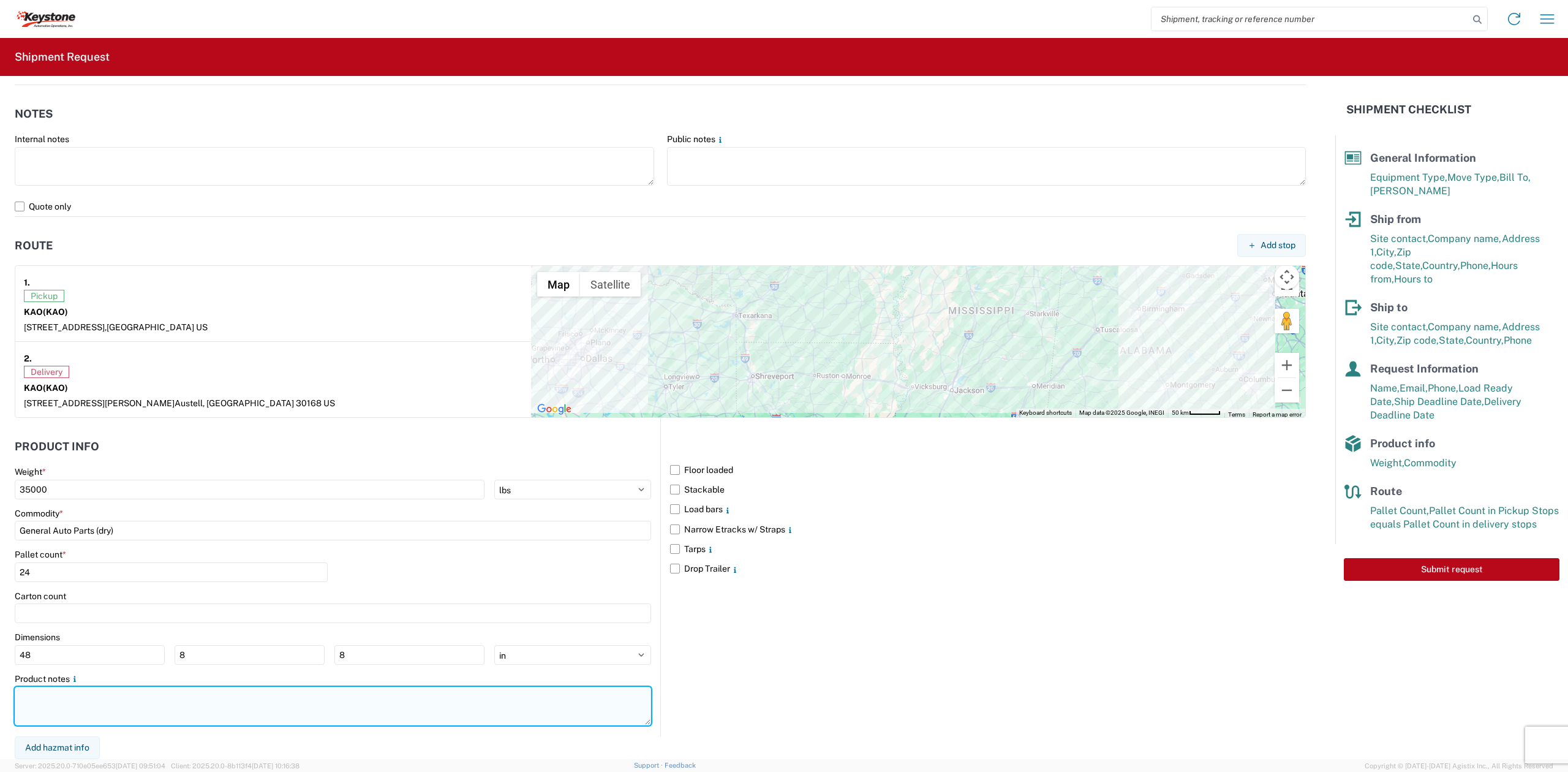
click at [52, 704] on textarea at bounding box center [332, 706] width 636 height 39
type textarea "Non-Standard Pallets. 24 Spaces."
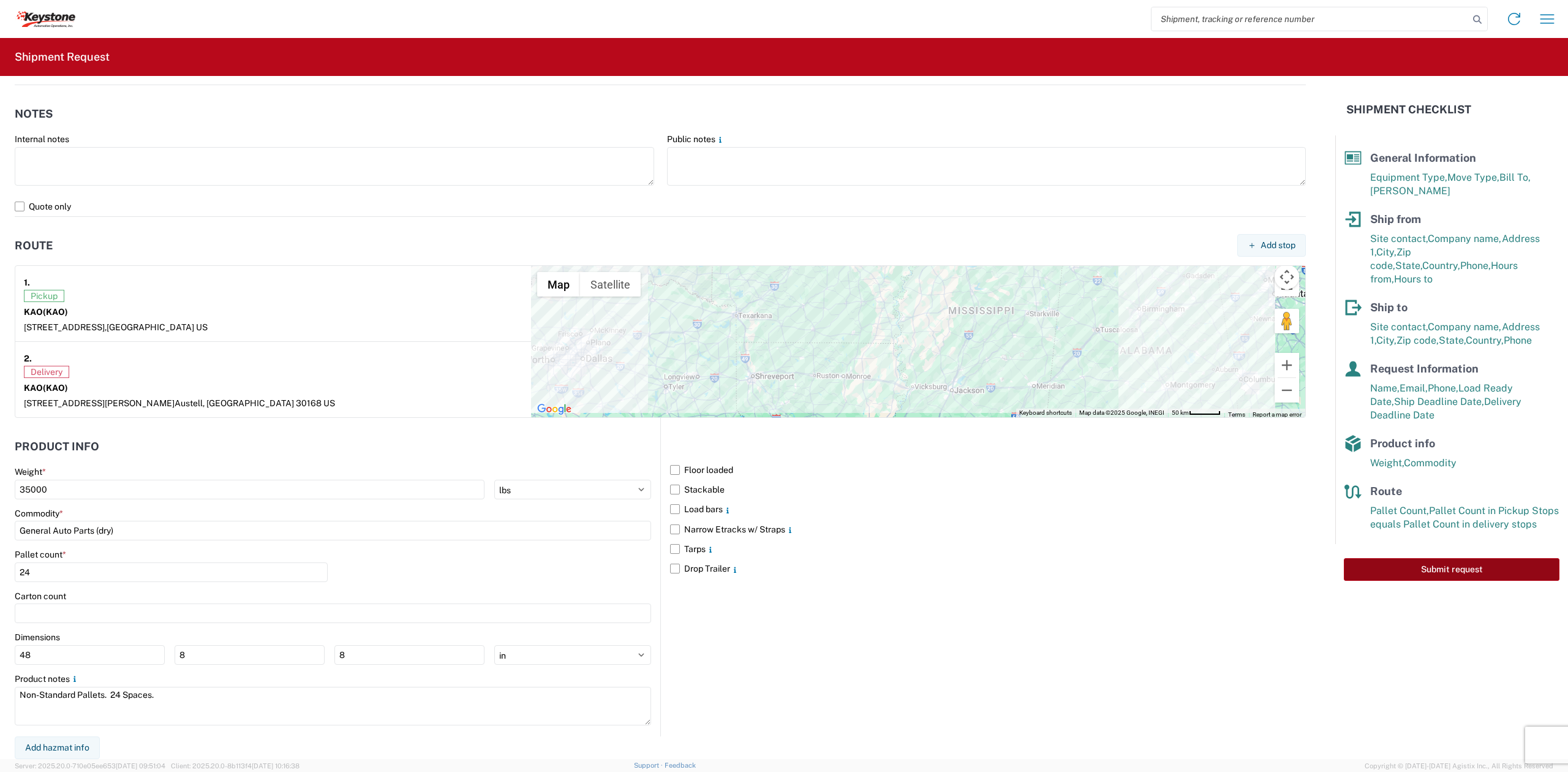
click at [1412, 558] on button "Submit request" at bounding box center [1452, 569] width 216 height 22
select select "US"
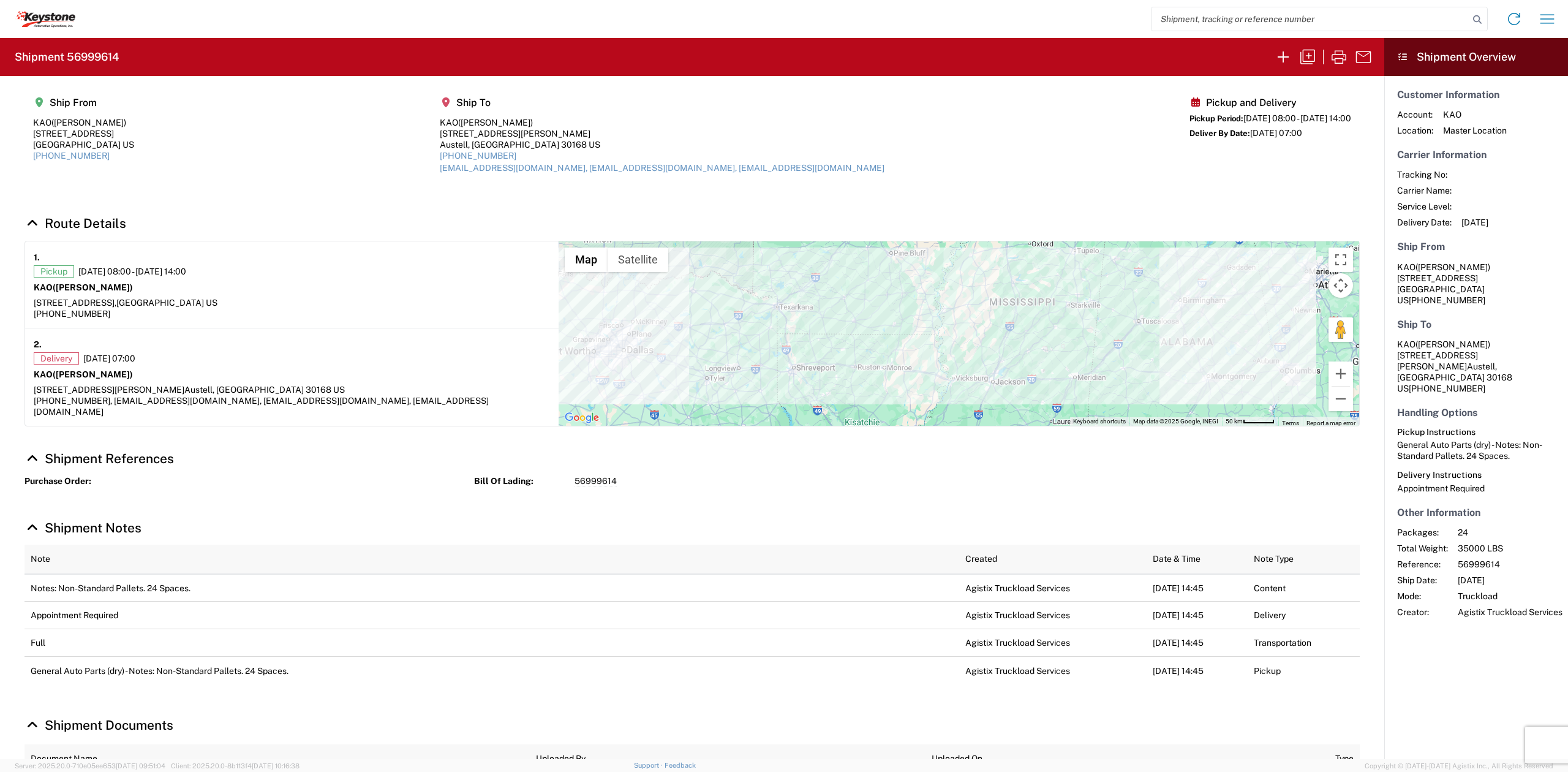
click at [1096, 186] on agx-shipment-main-routing-info "Ship From KAO ([PERSON_NAME]) [STREET_ADDRESS] [PHONE_NUMBER] Ship To KAO ([PER…" at bounding box center [692, 140] width 1335 height 103
